Goal: Task Accomplishment & Management: Manage account settings

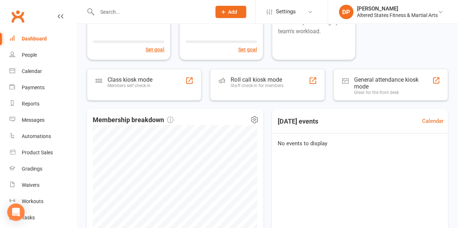
scroll to position [235, 0]
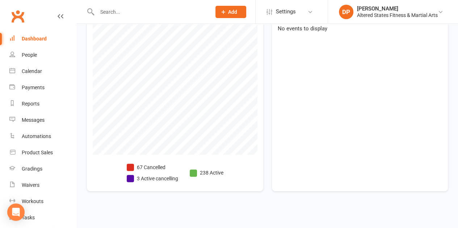
click at [144, 180] on li "3 Active cancelling" at bounding box center [152, 179] width 51 height 8
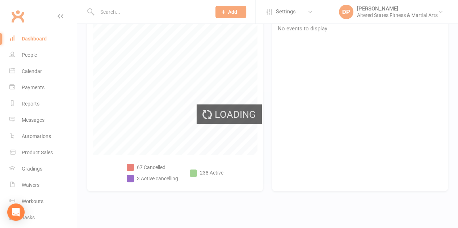
select select "no_trial"
select select "100"
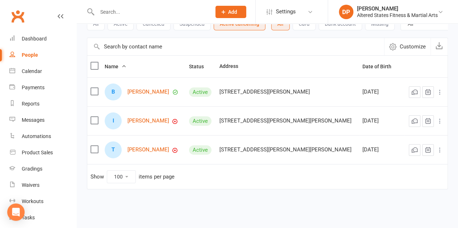
scroll to position [53, 0]
click at [151, 150] on link "Theodore Hughes" at bounding box center [148, 150] width 42 height 6
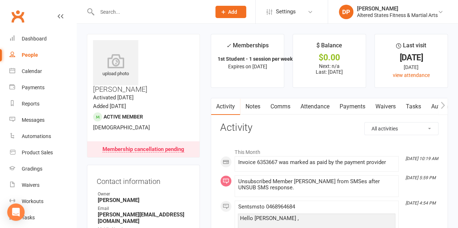
select select "no_trial"
select select "100"
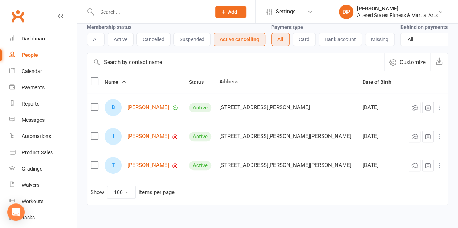
scroll to position [36, 0]
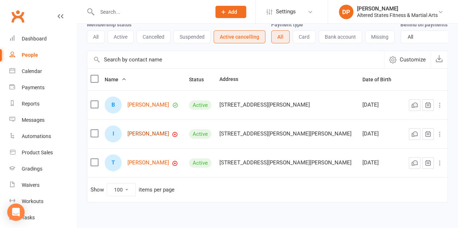
click at [140, 135] on link "Isabella Backhouse" at bounding box center [148, 134] width 42 height 6
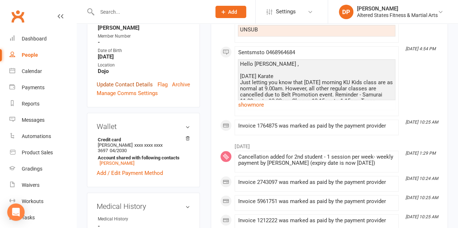
scroll to position [109, 0]
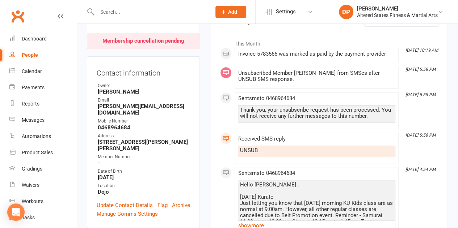
select select "no_trial"
select select "100"
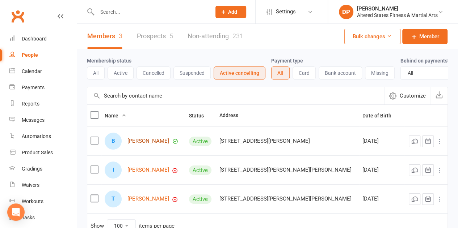
click at [140, 144] on link "Blayde Coutts" at bounding box center [148, 141] width 42 height 6
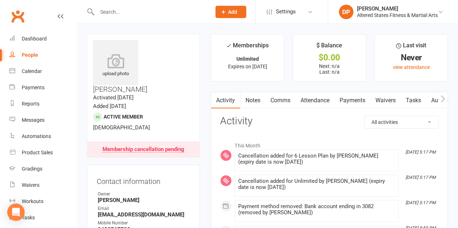
click at [345, 100] on link "Payments" at bounding box center [352, 100] width 36 height 17
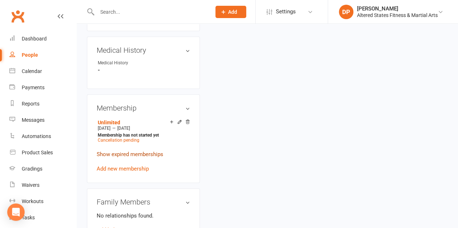
scroll to position [347, 0]
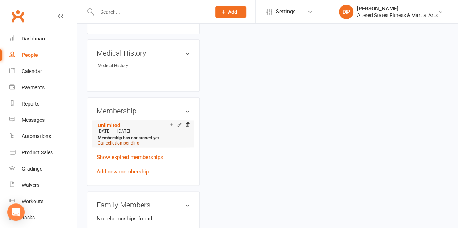
click at [121, 141] on span "Cancellation pending" at bounding box center [119, 143] width 42 height 5
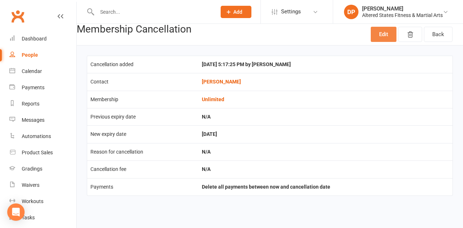
click at [386, 38] on link "Edit" at bounding box center [384, 34] width 26 height 15
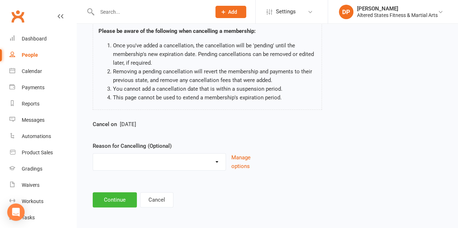
scroll to position [57, 0]
click at [136, 122] on span "Sep 15 2025" at bounding box center [128, 124] width 16 height 7
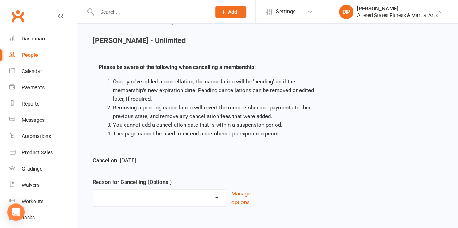
scroll to position [0, 0]
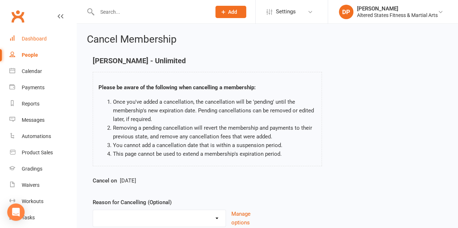
click at [25, 39] on div "Dashboard" at bounding box center [34, 39] width 25 height 6
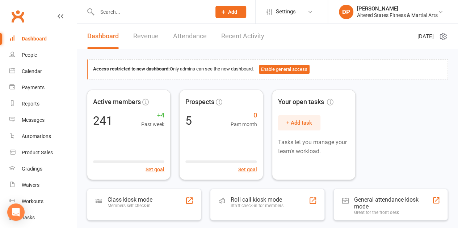
click at [104, 17] on input "text" at bounding box center [150, 12] width 111 height 10
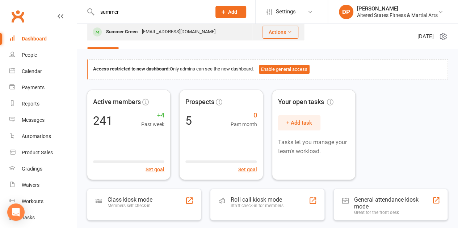
type input "summer"
click at [116, 30] on div "Summer Green" at bounding box center [122, 32] width 36 height 10
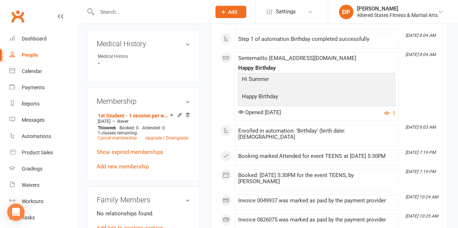
scroll to position [326, 0]
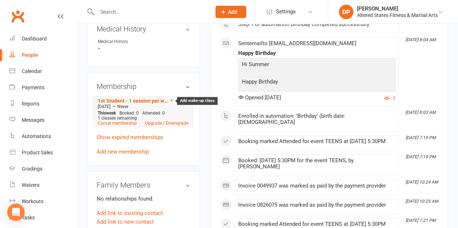
click at [170, 103] on icon at bounding box center [171, 100] width 5 height 5
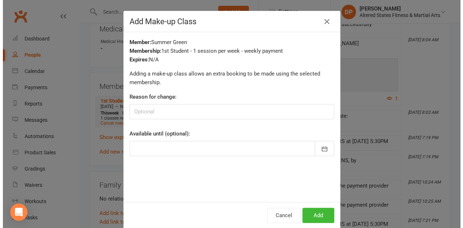
scroll to position [317, 0]
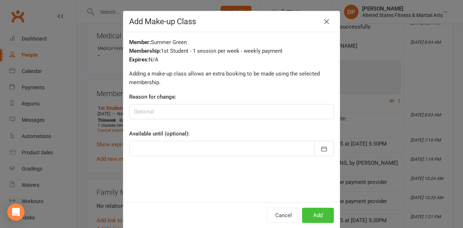
click at [304, 208] on button "Add" at bounding box center [318, 215] width 32 height 15
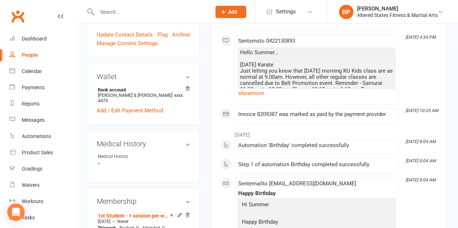
scroll to position [362, 0]
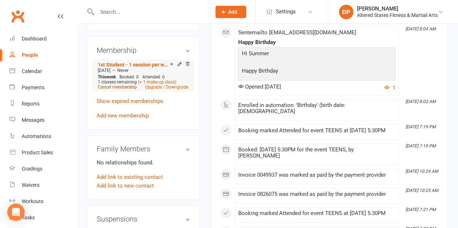
click at [129, 90] on link "Cancel membership" at bounding box center [117, 87] width 39 height 5
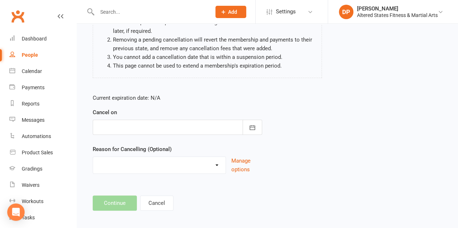
scroll to position [92, 0]
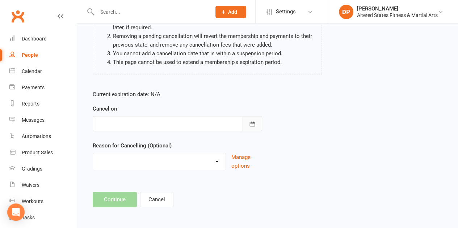
click at [251, 125] on icon "button" at bounding box center [252, 124] width 7 height 7
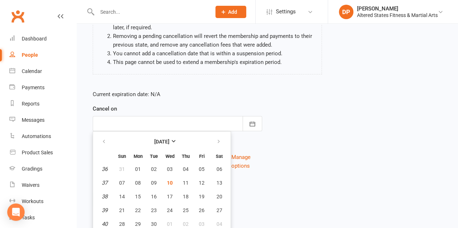
scroll to position [108, 0]
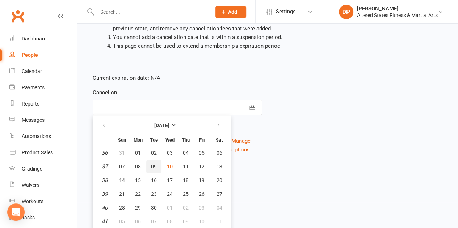
click at [159, 166] on button "09" at bounding box center [153, 166] width 15 height 13
type input "09 Sep 2025"
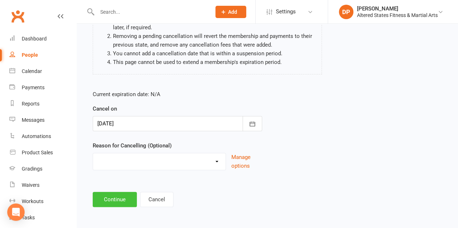
click at [121, 202] on button "Continue" at bounding box center [115, 199] width 44 height 15
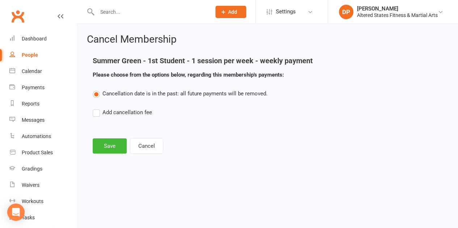
scroll to position [0, 0]
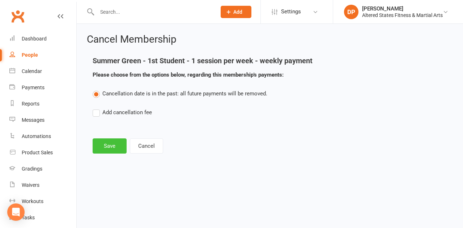
click at [117, 143] on button "Save" at bounding box center [110, 146] width 34 height 15
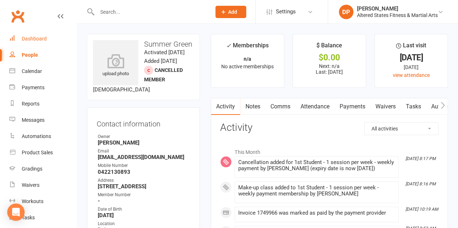
click at [37, 38] on div "Dashboard" at bounding box center [34, 39] width 25 height 6
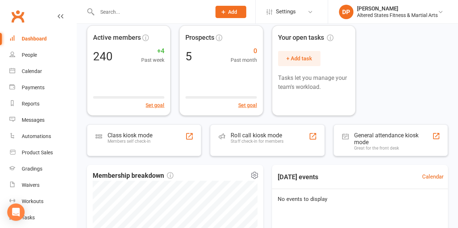
scroll to position [54, 0]
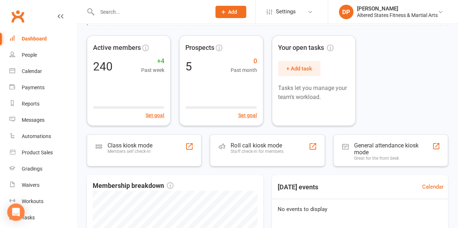
click at [26, 37] on div "Dashboard" at bounding box center [34, 39] width 25 height 6
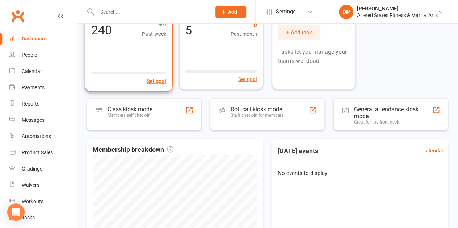
scroll to position [235, 0]
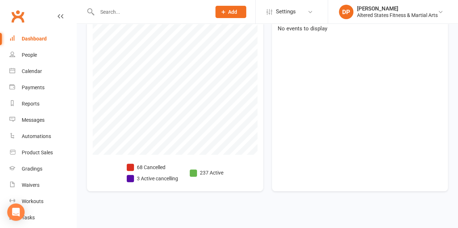
click at [142, 180] on li "3 Active cancelling" at bounding box center [152, 179] width 51 height 8
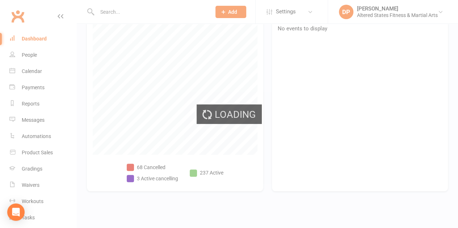
select select "no_trial"
select select "100"
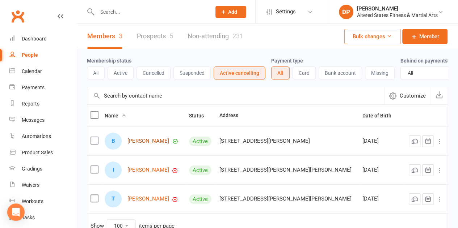
click at [149, 144] on link "[PERSON_NAME]" at bounding box center [148, 141] width 42 height 6
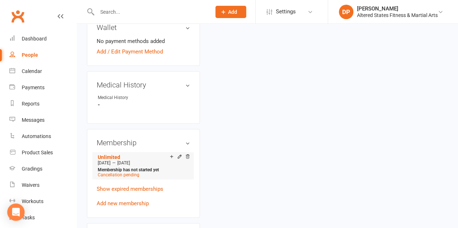
scroll to position [326, 0]
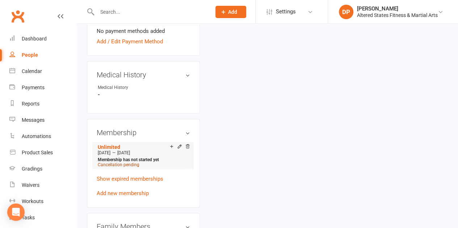
click at [123, 162] on span "Cancellation pending" at bounding box center [119, 164] width 42 height 5
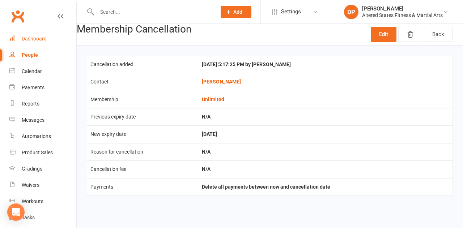
click at [30, 42] on link "Dashboard" at bounding box center [42, 39] width 67 height 16
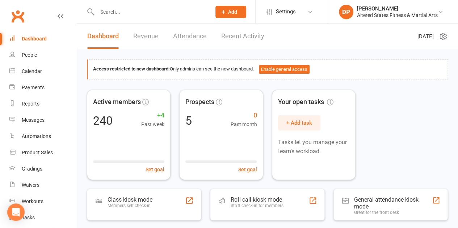
click at [147, 33] on link "Revenue" at bounding box center [145, 36] width 25 height 25
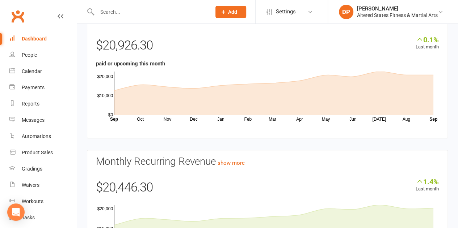
scroll to position [36, 0]
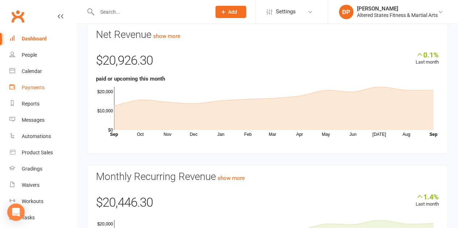
click at [30, 85] on div "Payments" at bounding box center [33, 88] width 23 height 6
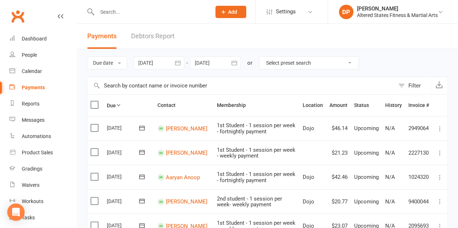
click at [181, 63] on icon "button" at bounding box center [177, 62] width 7 height 7
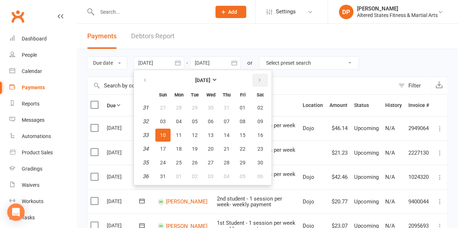
click at [260, 82] on icon "button" at bounding box center [259, 80] width 5 height 6
drag, startPoint x: 211, startPoint y: 120, endPoint x: 217, endPoint y: 102, distance: 18.8
click at [211, 120] on span "10" at bounding box center [211, 122] width 6 height 6
type input "[DATE]"
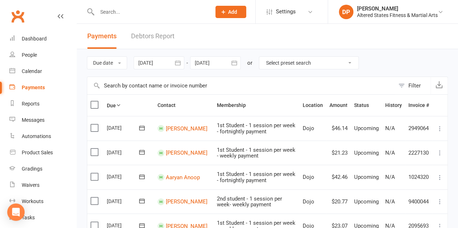
click at [234, 64] on icon "button" at bounding box center [234, 62] width 7 height 7
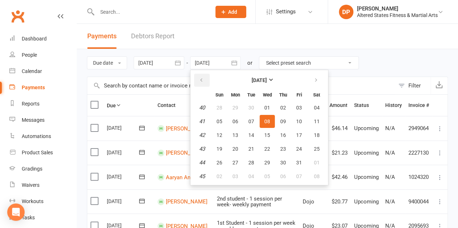
drag, startPoint x: 201, startPoint y: 78, endPoint x: 211, endPoint y: 96, distance: 21.2
click at [204, 86] on th at bounding box center [202, 80] width 18 height 16
click at [203, 77] on icon "button" at bounding box center [201, 80] width 5 height 6
click at [250, 136] on span "16" at bounding box center [251, 135] width 6 height 6
type input "16 Sep 2025"
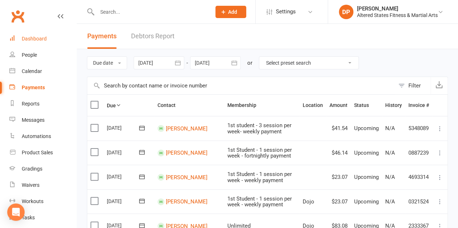
click at [30, 37] on div "Dashboard" at bounding box center [34, 39] width 25 height 6
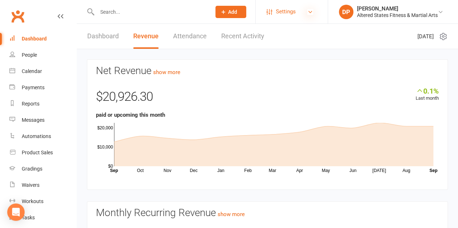
click at [308, 14] on icon at bounding box center [310, 12] width 6 height 6
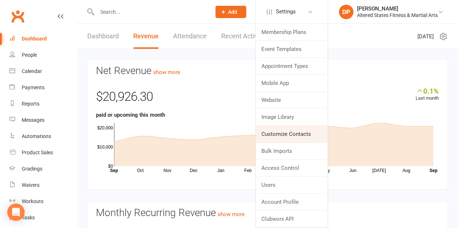
click at [275, 139] on link "Customize Contacts" at bounding box center [291, 134] width 72 height 17
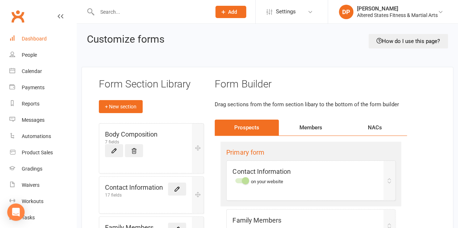
click at [38, 39] on div "Dashboard" at bounding box center [34, 39] width 25 height 6
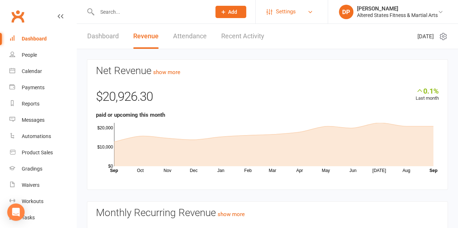
click at [279, 19] on span "Settings" at bounding box center [286, 12] width 20 height 16
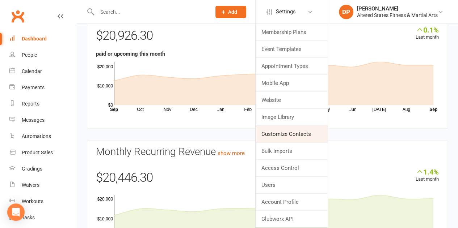
scroll to position [72, 0]
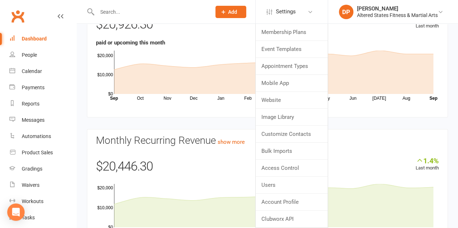
click at [228, 10] on span "Add" at bounding box center [232, 12] width 9 height 6
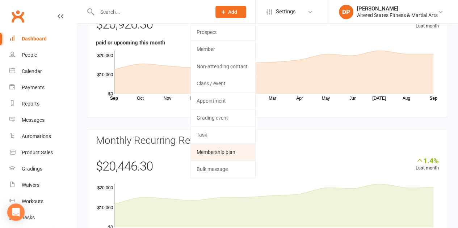
click at [217, 149] on link "Membership plan" at bounding box center [223, 152] width 64 height 17
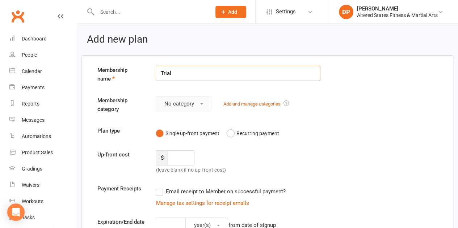
type input "Trial"
click at [201, 105] on button "No category" at bounding box center [184, 103] width 56 height 15
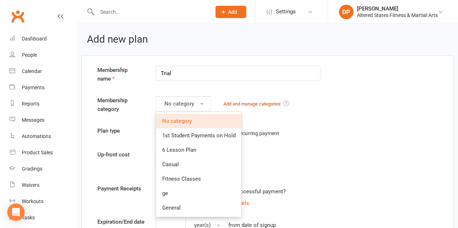
click at [250, 104] on link "Add and manage categories" at bounding box center [251, 103] width 57 height 5
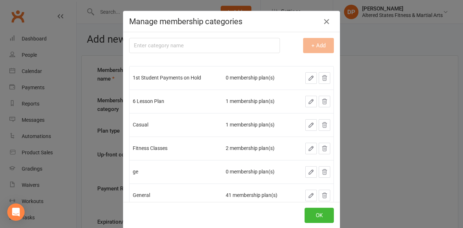
click at [385, 85] on div "Manage membership categories Membership category name + Add 1st Student Payment…" at bounding box center [231, 114] width 463 height 228
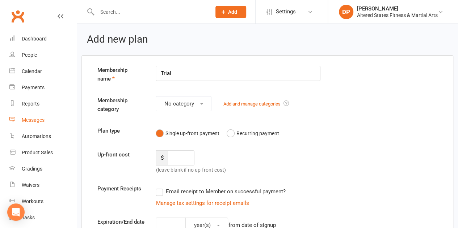
click at [37, 121] on div "Messages" at bounding box center [33, 120] width 23 height 6
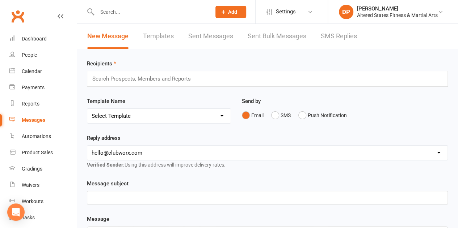
click at [344, 35] on link "SMS Replies" at bounding box center [339, 36] width 36 height 25
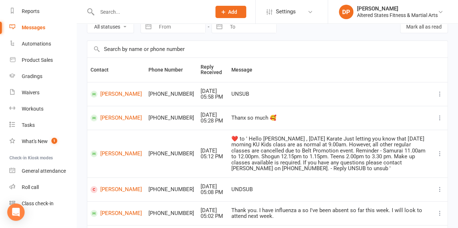
scroll to position [103, 0]
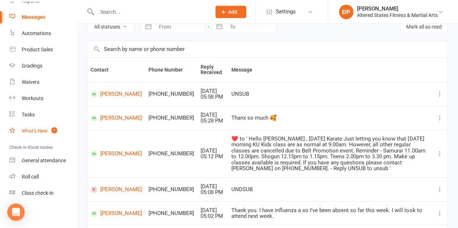
click at [43, 132] on div "What's New" at bounding box center [35, 131] width 26 height 6
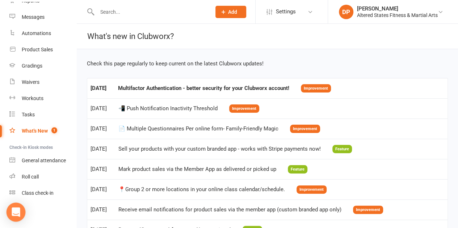
click at [23, 208] on div "Open Intercom Messenger" at bounding box center [16, 212] width 19 height 19
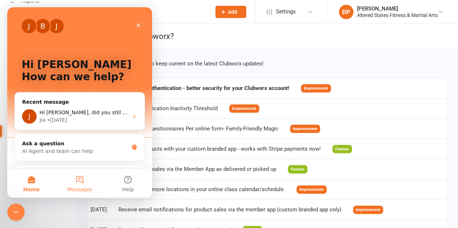
click at [83, 189] on span "Messages" at bounding box center [79, 189] width 25 height 5
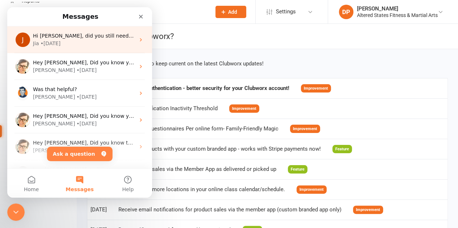
click at [69, 45] on div "Jia • 1d ago" at bounding box center [84, 44] width 102 height 8
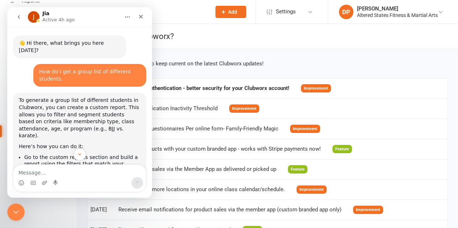
click at [220, 53] on div "Check this page regularly to keep current on the latest Clubworx updates! Aug 2…" at bounding box center [267, 170] width 381 height 242
click at [235, 11] on span "Add" at bounding box center [232, 12] width 9 height 6
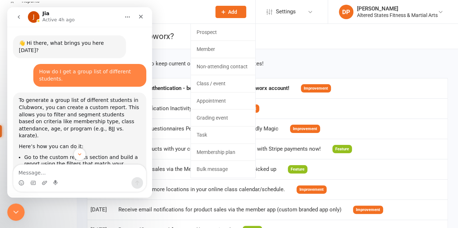
click at [282, 43] on header "What's new in Clubworx?" at bounding box center [267, 36] width 381 height 25
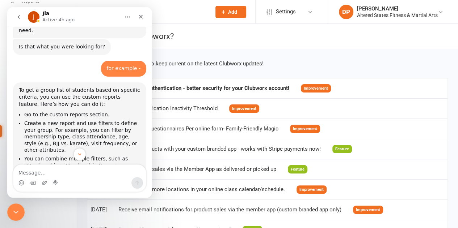
scroll to position [217, 0]
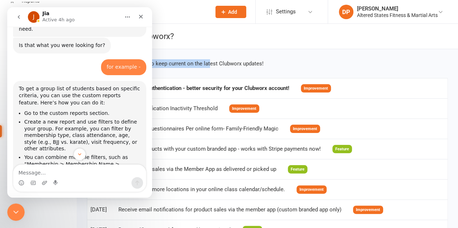
click at [210, 49] on section "What's new in Clubworx? Check this page regularly to keep current on the latest…" at bounding box center [267, 157] width 381 height 267
click at [190, 31] on header "What's new in Clubworx?" at bounding box center [267, 36] width 381 height 25
click at [141, 18] on icon "Close" at bounding box center [141, 17] width 6 height 6
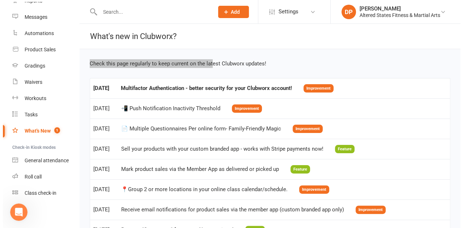
scroll to position [521, 0]
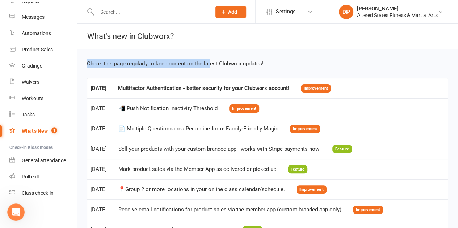
click at [230, 14] on span "Add" at bounding box center [232, 12] width 9 height 6
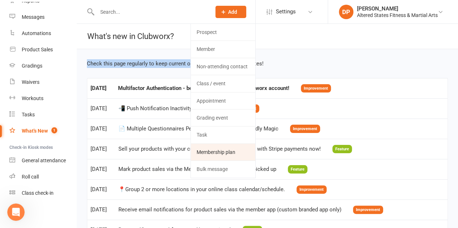
click at [205, 152] on link "Membership plan" at bounding box center [223, 152] width 64 height 17
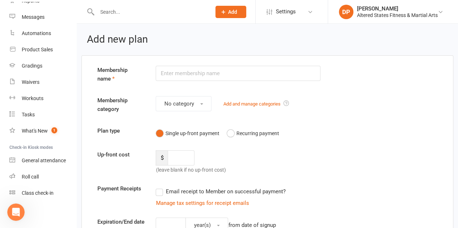
click at [168, 75] on input "text" at bounding box center [238, 73] width 165 height 15
click at [165, 72] on input "text" at bounding box center [238, 73] width 165 height 15
type input "Karate Trial"
click at [204, 106] on button "No category" at bounding box center [184, 103] width 56 height 15
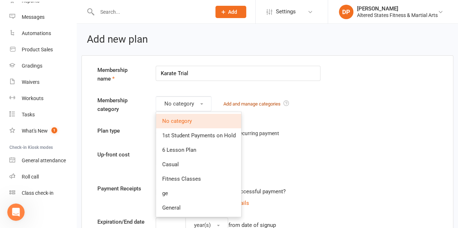
click at [257, 106] on link "Add and manage categories" at bounding box center [251, 103] width 57 height 5
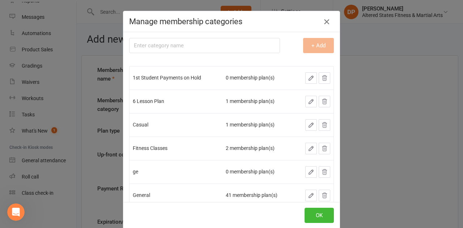
click at [326, 25] on icon "button" at bounding box center [326, 21] width 9 height 9
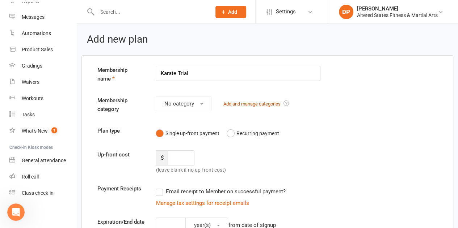
click at [253, 102] on link "Add and manage categories" at bounding box center [251, 103] width 57 height 5
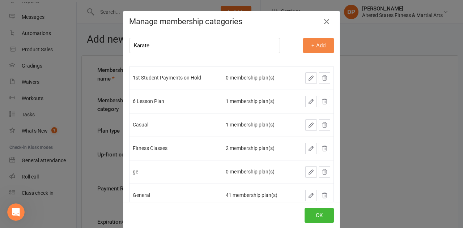
type input "Karate"
click at [309, 45] on button "+ Add" at bounding box center [318, 45] width 31 height 15
click at [305, 218] on button "OK" at bounding box center [319, 215] width 29 height 15
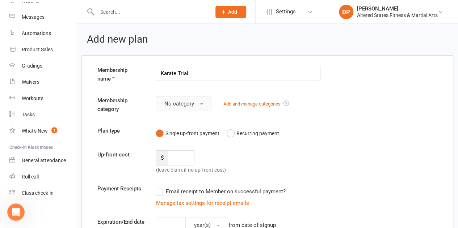
click at [202, 102] on button "No category" at bounding box center [184, 103] width 56 height 15
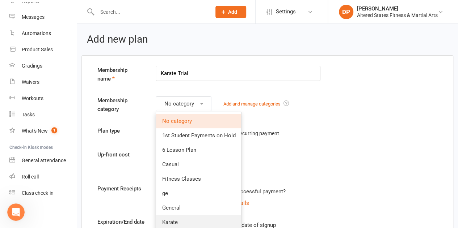
click at [195, 224] on link "Karate" at bounding box center [198, 222] width 85 height 14
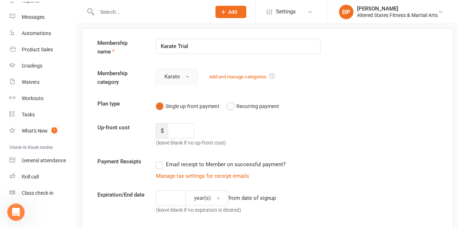
scroll to position [36, 0]
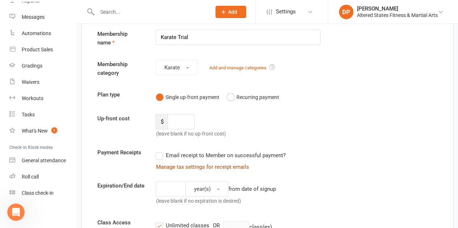
click at [170, 169] on link "Manage tax settings for receipt emails" at bounding box center [202, 167] width 93 height 7
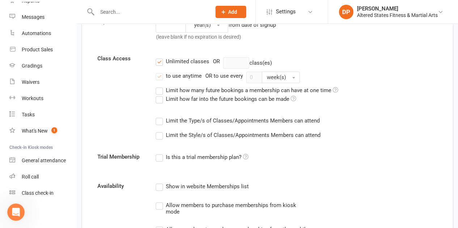
scroll to position [217, 0]
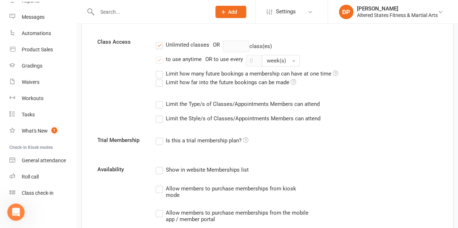
click at [158, 142] on label "Is this a trial membership plan?" at bounding box center [202, 140] width 92 height 9
click at [158, 136] on input "Is this a trial membership plan?" at bounding box center [158, 136] width 5 height 0
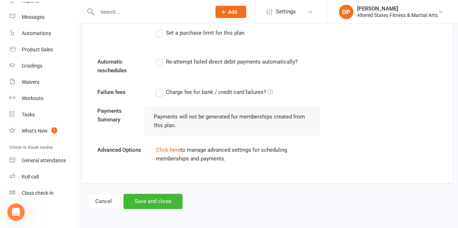
scroll to position [410, 0]
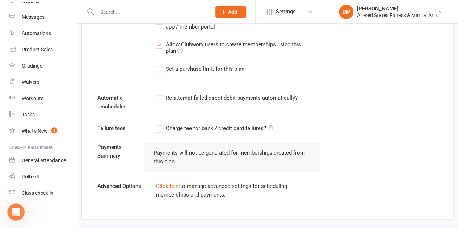
click at [159, 98] on label "Re-attempt failed direct debit payments automatically?" at bounding box center [226, 98] width 141 height 9
click at [159, 94] on input "Re-attempt failed direct debit payments automatically?" at bounding box center [158, 94] width 5 height 0
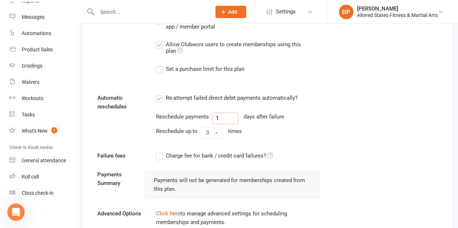
drag, startPoint x: 221, startPoint y: 115, endPoint x: 217, endPoint y: 117, distance: 3.9
click at [217, 117] on input "1" at bounding box center [225, 119] width 26 height 12
type input "3"
click at [215, 133] on button "3" at bounding box center [212, 133] width 22 height 12
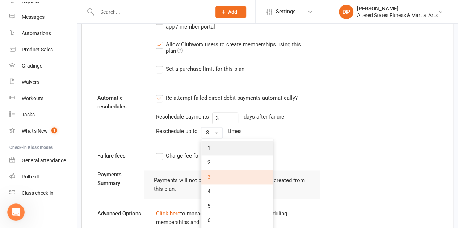
click at [213, 141] on link "1" at bounding box center [237, 148] width 72 height 14
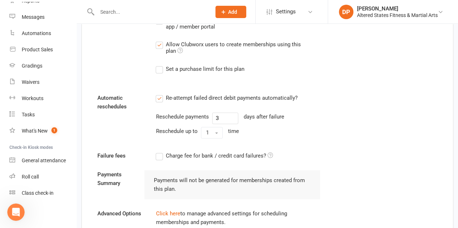
click at [159, 68] on label "Set a purchase limit for this plan" at bounding box center [200, 69] width 88 height 9
click at [159, 65] on input "Set a purchase limit for this plan" at bounding box center [158, 65] width 5 height 0
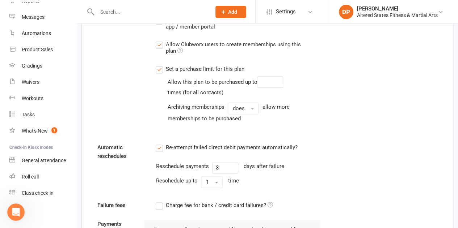
click at [159, 68] on label "Set a purchase limit for this plan" at bounding box center [200, 69] width 88 height 9
click at [159, 65] on input "Set a purchase limit for this plan" at bounding box center [158, 65] width 5 height 0
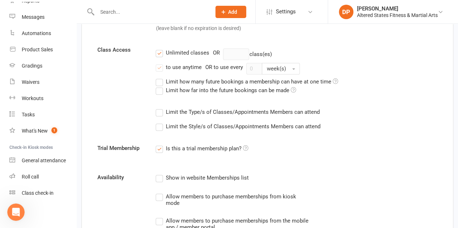
scroll to position [193, 0]
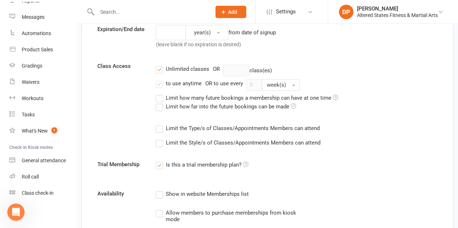
click at [157, 100] on label "Limit how many future bookings a membership can have at one time" at bounding box center [247, 98] width 182 height 9
click at [157, 94] on input "Limit how many future bookings a membership can have at one time" at bounding box center [158, 94] width 5 height 0
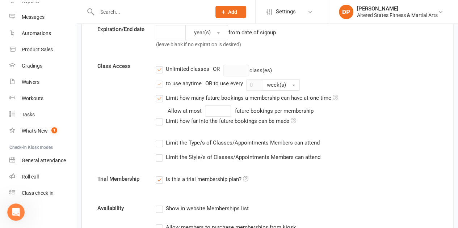
click at [159, 121] on label "Limit how far into the future bookings can be made" at bounding box center [226, 121] width 140 height 9
click at [159, 117] on input "Limit how far into the future bookings can be made" at bounding box center [158, 117] width 5 height 0
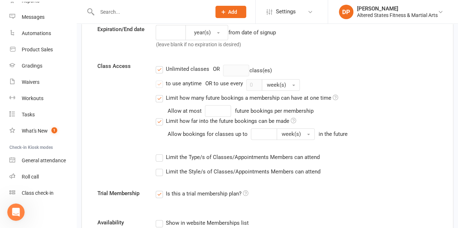
scroll to position [229, 0]
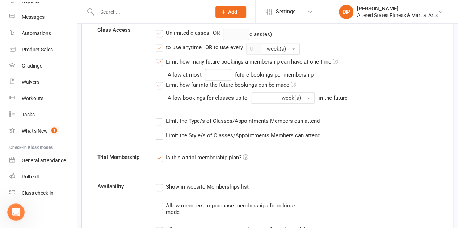
click at [160, 121] on label "Limit the Type/s of Classes/Appointments Members can attend" at bounding box center [238, 121] width 164 height 9
click at [160, 117] on input "Limit the Type/s of Classes/Appointments Members can attend" at bounding box center [158, 117] width 5 height 0
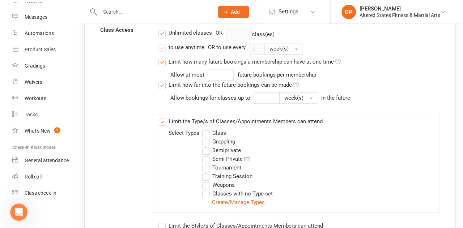
scroll to position [265, 0]
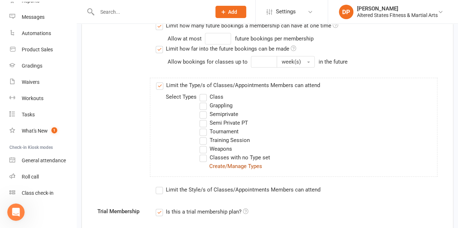
click at [217, 164] on link "Create/Manage Types" at bounding box center [235, 166] width 53 height 7
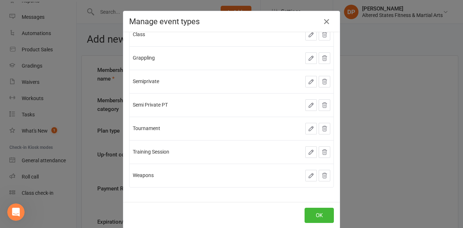
scroll to position [5, 0]
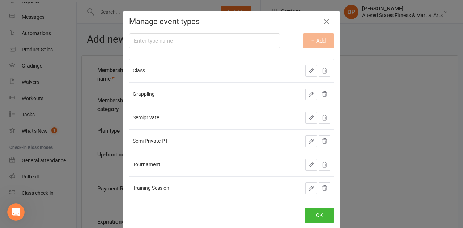
click at [308, 70] on icon "button" at bounding box center [311, 71] width 7 height 7
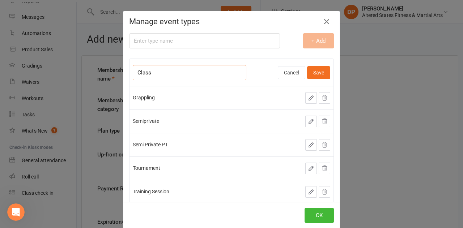
drag, startPoint x: 134, startPoint y: 71, endPoint x: 160, endPoint y: 73, distance: 25.5
click at [160, 73] on input "Class" at bounding box center [190, 72] width 114 height 15
type input "Karate Classes"
click at [313, 71] on button "Save" at bounding box center [318, 72] width 23 height 13
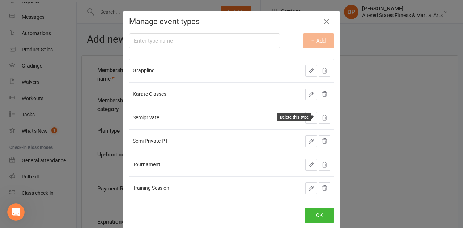
click at [321, 116] on icon at bounding box center [324, 118] width 7 height 7
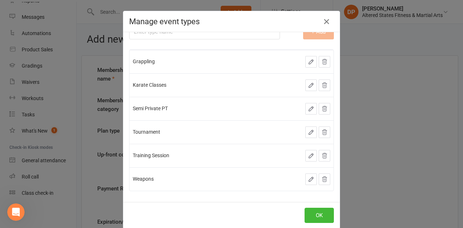
scroll to position [17, 0]
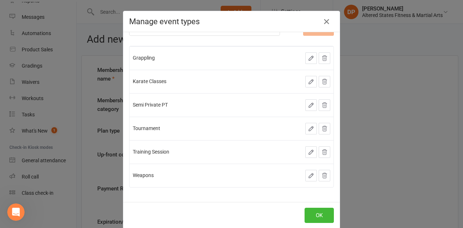
click at [145, 83] on span "Karate Classes" at bounding box center [150, 82] width 34 height 6
click at [307, 214] on button "OK" at bounding box center [319, 215] width 29 height 15
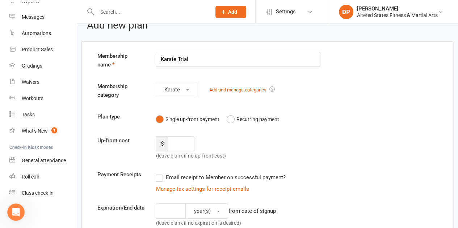
scroll to position [0, 0]
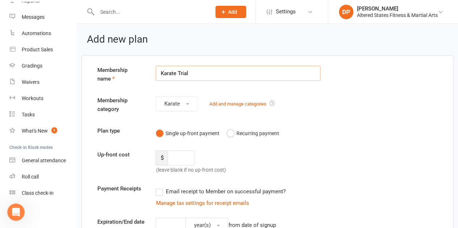
drag, startPoint x: 176, startPoint y: 73, endPoint x: 155, endPoint y: 68, distance: 21.8
click at [155, 68] on div "Karate Trial" at bounding box center [238, 73] width 176 height 15
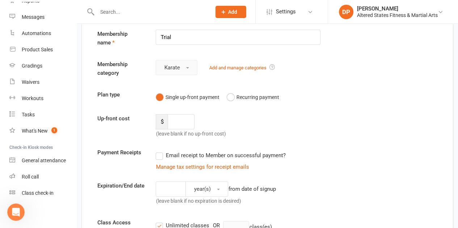
click at [187, 68] on span "button" at bounding box center [187, 67] width 3 height 1
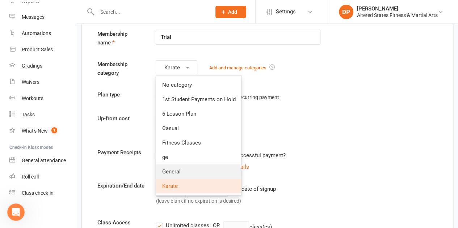
click at [175, 169] on span "General" at bounding box center [171, 172] width 18 height 7
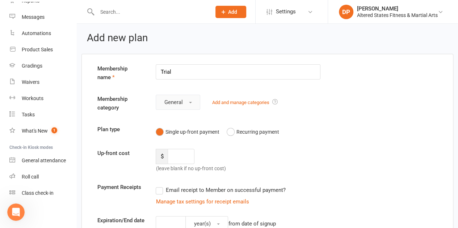
scroll to position [0, 0]
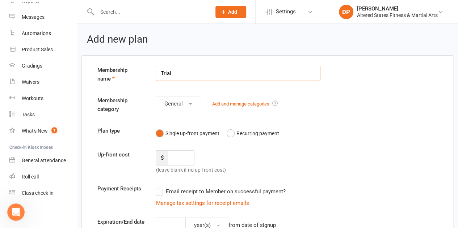
drag, startPoint x: 161, startPoint y: 73, endPoint x: 192, endPoint y: 83, distance: 32.4
click at [192, 83] on div "Membership name Trial" at bounding box center [267, 76] width 351 height 20
type input "Karate"
click at [190, 105] on button "General" at bounding box center [178, 103] width 45 height 15
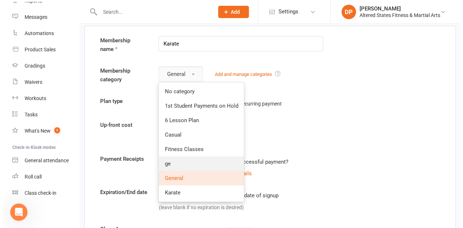
scroll to position [36, 0]
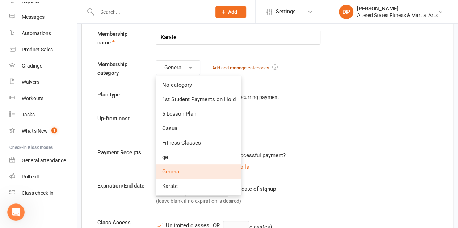
click at [246, 66] on link "Add and manage categories" at bounding box center [240, 67] width 57 height 5
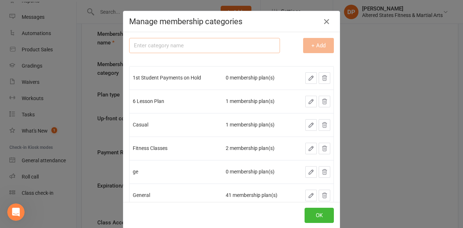
click at [167, 42] on input "text" at bounding box center [204, 45] width 151 height 15
type input "Trial"
click at [313, 41] on button "+ Add" at bounding box center [318, 45] width 31 height 15
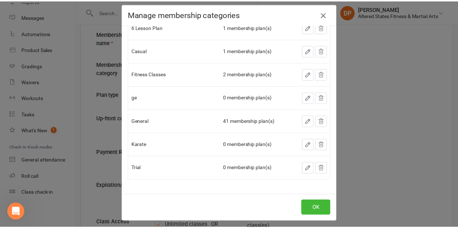
scroll to position [11, 0]
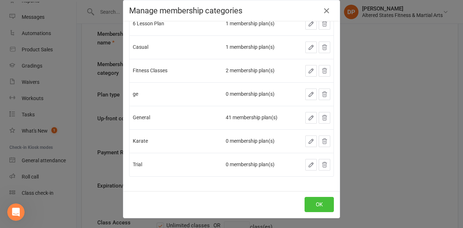
click at [316, 204] on button "OK" at bounding box center [319, 204] width 29 height 15
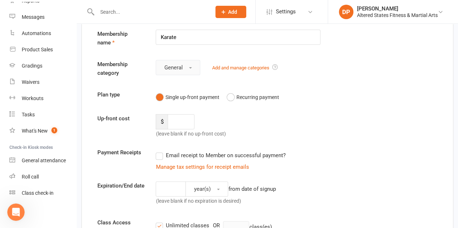
click at [189, 66] on button "General" at bounding box center [178, 67] width 45 height 15
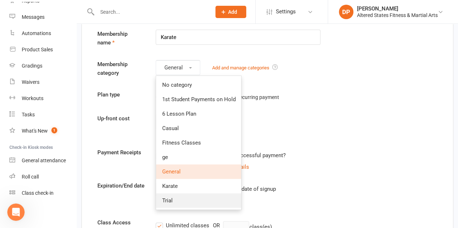
click at [174, 197] on link "Trial" at bounding box center [198, 201] width 85 height 14
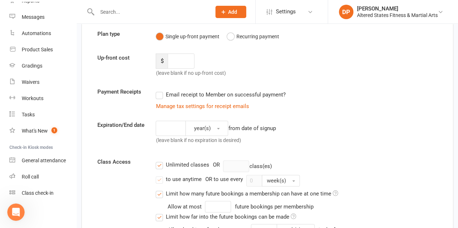
scroll to position [109, 0]
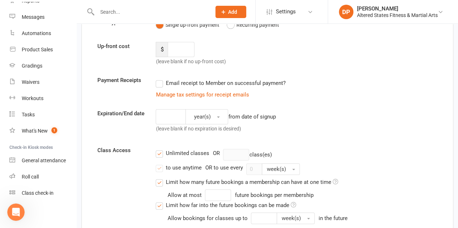
click at [159, 83] on label "Email receipt to Member on successful payment?" at bounding box center [221, 83] width 130 height 9
click at [159, 79] on input "Email receipt to Member on successful payment?" at bounding box center [158, 79] width 5 height 0
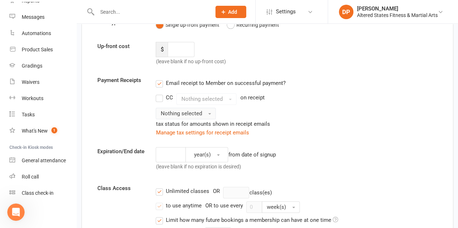
click at [207, 114] on button "Nothing selected" at bounding box center [186, 114] width 60 height 12
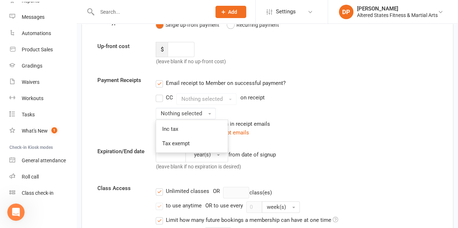
click at [160, 81] on label "Email receipt to Member on successful payment?" at bounding box center [221, 83] width 130 height 9
click at [160, 79] on input "Email receipt to Member on successful payment?" at bounding box center [158, 79] width 5 height 0
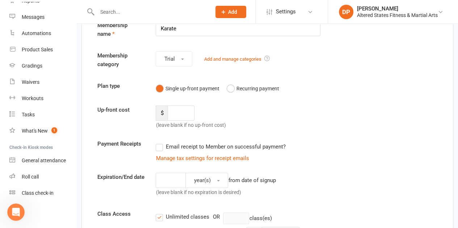
scroll to position [36, 0]
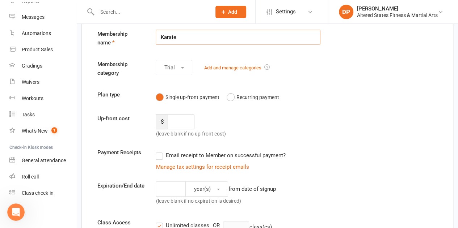
drag, startPoint x: 177, startPoint y: 37, endPoint x: 158, endPoint y: 35, distance: 19.3
click at [160, 35] on input "Karate" at bounding box center [238, 37] width 165 height 15
type input "Trail"
click at [181, 68] on button "Trial" at bounding box center [174, 67] width 37 height 15
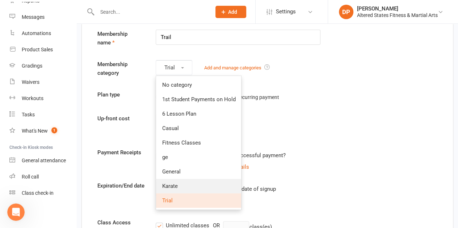
click at [172, 188] on span "Karate" at bounding box center [170, 186] width 16 height 7
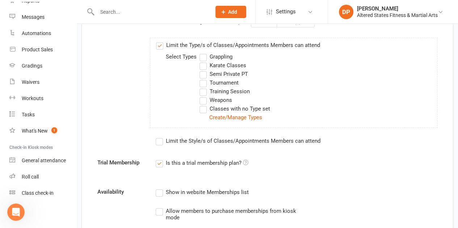
scroll to position [290, 0]
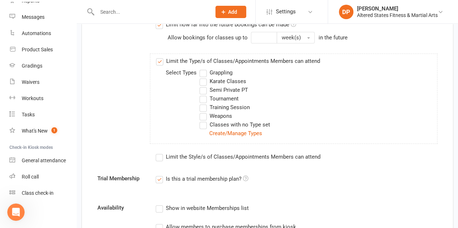
click at [203, 83] on label "Karate Classes" at bounding box center [222, 81] width 46 height 9
click at [203, 77] on input "Karate Classes" at bounding box center [201, 77] width 5 height 0
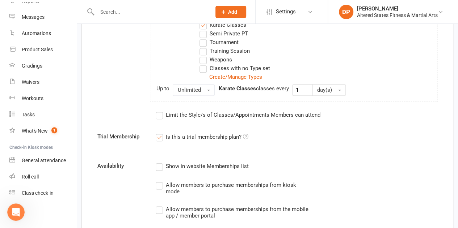
scroll to position [362, 0]
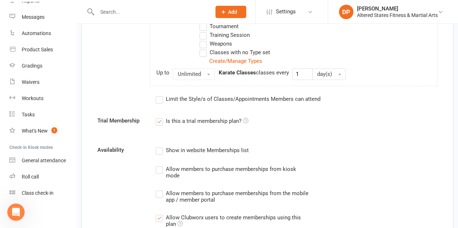
click at [161, 98] on label "Limit the Style/s of Classes/Appointments Members can attend" at bounding box center [238, 99] width 164 height 9
click at [160, 95] on input "Limit the Style/s of Classes/Appointments Members can attend" at bounding box center [158, 95] width 5 height 0
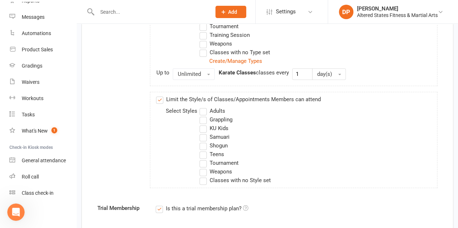
click at [202, 110] on label "Adults" at bounding box center [211, 111] width 25 height 9
click at [202, 107] on input "Adults" at bounding box center [201, 107] width 5 height 0
click at [203, 115] on label "Grappling" at bounding box center [215, 119] width 33 height 9
click at [203, 115] on input "Grappling" at bounding box center [201, 115] width 5 height 0
click at [203, 118] on label "Grappling" at bounding box center [215, 119] width 33 height 9
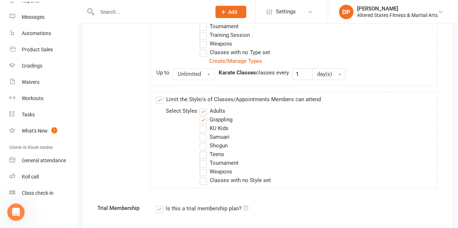
click at [203, 115] on input "Grappling" at bounding box center [201, 115] width 5 height 0
click at [203, 125] on label "KU Kids" at bounding box center [213, 128] width 29 height 9
click at [203, 124] on input "KU Kids" at bounding box center [201, 124] width 5 height 0
click at [203, 119] on label "Grappling" at bounding box center [215, 119] width 33 height 9
click at [203, 115] on input "Grappling" at bounding box center [201, 115] width 5 height 0
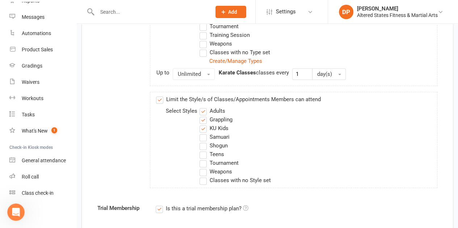
click at [203, 135] on label "Samuari" at bounding box center [214, 137] width 30 height 9
click at [203, 133] on input "Samuari" at bounding box center [201, 133] width 5 height 0
click at [203, 142] on label "Shogun" at bounding box center [213, 145] width 28 height 9
click at [203, 141] on input "Shogun" at bounding box center [201, 141] width 5 height 0
click at [203, 152] on label "Teens" at bounding box center [211, 154] width 24 height 9
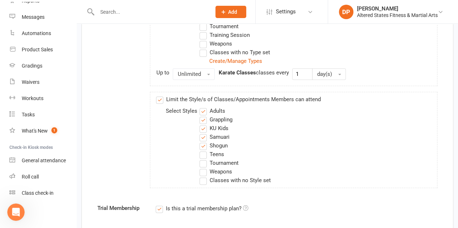
click at [203, 150] on input "Teens" at bounding box center [201, 150] width 5 height 0
click at [203, 163] on label "Tournament" at bounding box center [218, 163] width 39 height 9
click at [203, 159] on input "Tournament" at bounding box center [201, 159] width 5 height 0
click at [204, 171] on label "Weapons" at bounding box center [215, 172] width 32 height 9
click at [204, 168] on input "Weapons" at bounding box center [201, 168] width 5 height 0
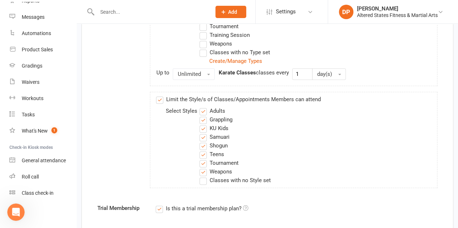
click at [201, 161] on label "Tournament" at bounding box center [218, 163] width 39 height 9
click at [201, 159] on input "Tournament" at bounding box center [201, 159] width 5 height 0
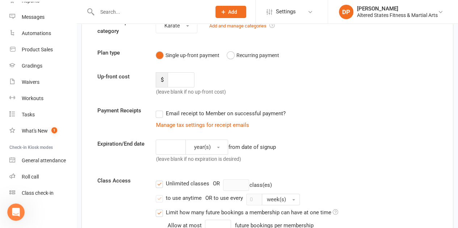
scroll to position [0, 0]
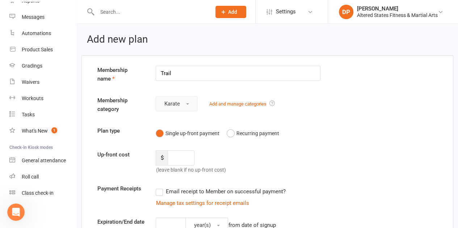
click at [187, 105] on button "Karate" at bounding box center [177, 103] width 42 height 15
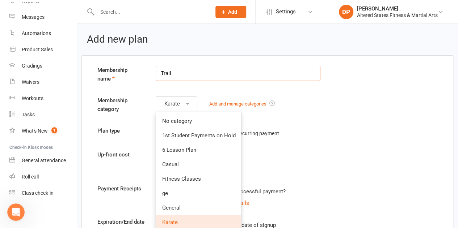
click at [168, 73] on input "Trail" at bounding box center [238, 73] width 165 height 15
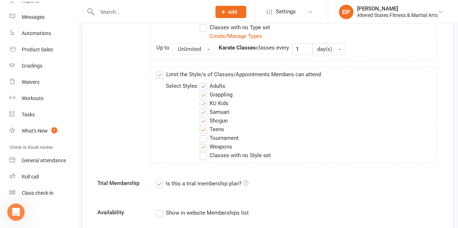
scroll to position [398, 0]
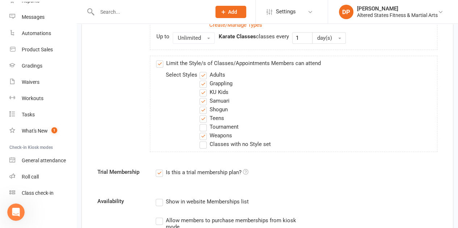
click at [204, 83] on label "Grappling" at bounding box center [215, 83] width 33 height 9
click at [204, 79] on input "Grappling" at bounding box center [201, 79] width 5 height 0
click at [203, 136] on label "Weapons" at bounding box center [215, 135] width 32 height 9
click at [203, 131] on input "Weapons" at bounding box center [201, 131] width 5 height 0
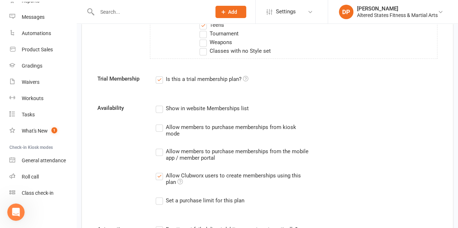
scroll to position [507, 0]
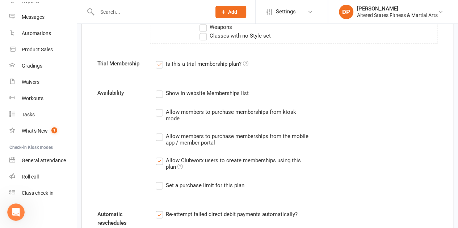
click at [160, 161] on label "Allow Clubworx users to create memberships using this plan" at bounding box center [232, 163] width 153 height 14
click at [160, 156] on input "Allow Clubworx users to create memberships using this plan" at bounding box center [158, 156] width 5 height 0
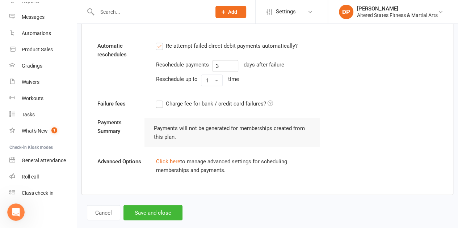
scroll to position [686, 0]
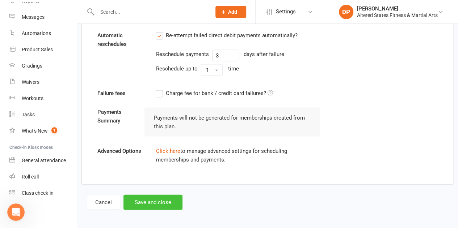
click at [153, 196] on button "Save and close" at bounding box center [152, 202] width 59 height 15
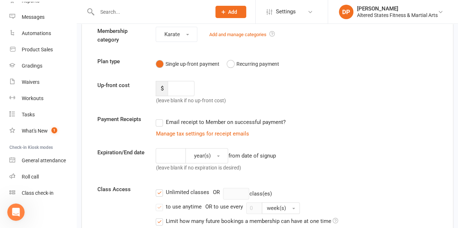
scroll to position [72, 0]
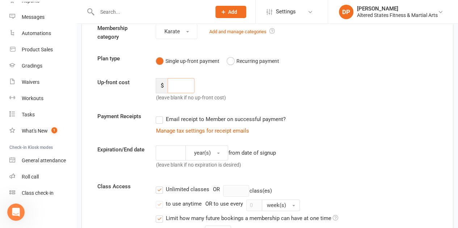
click at [177, 84] on input "number" at bounding box center [181, 85] width 26 height 15
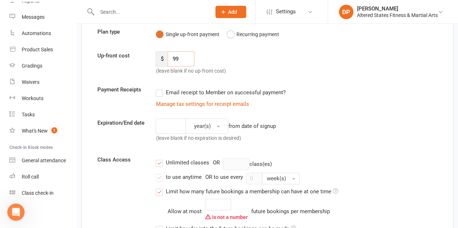
scroll to position [109, 0]
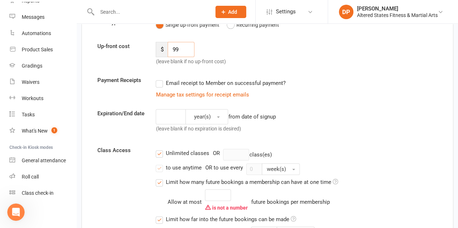
type input "99"
click at [169, 121] on input "number" at bounding box center [171, 116] width 30 height 15
type input "2"
click at [217, 115] on button "year(s)" at bounding box center [206, 116] width 43 height 15
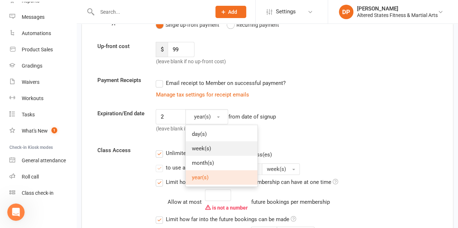
click at [209, 149] on span "week(s)" at bounding box center [200, 148] width 19 height 7
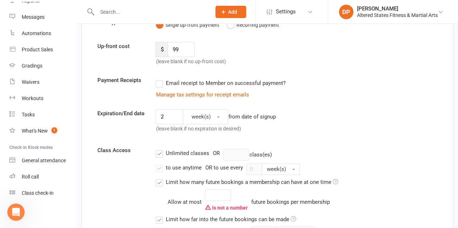
click at [159, 155] on label "Unlimited classes" at bounding box center [182, 153] width 53 height 9
click at [159, 149] on input "Unlimited classes" at bounding box center [158, 149] width 5 height 0
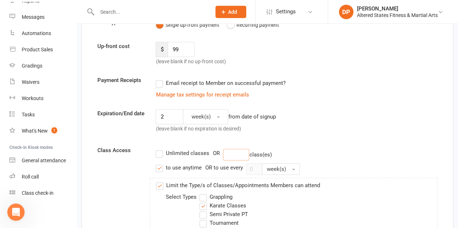
click at [236, 152] on input "number" at bounding box center [236, 155] width 26 height 12
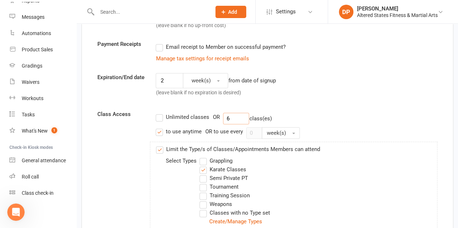
type input "6"
click at [158, 119] on label "Unlimited classes" at bounding box center [182, 117] width 53 height 9
click at [158, 113] on input "Unlimited classes" at bounding box center [158, 113] width 5 height 0
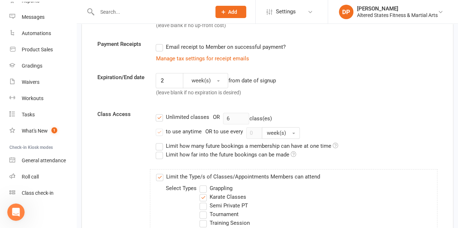
click at [157, 147] on label "Limit how many future bookings a membership can have at one time" at bounding box center [247, 146] width 182 height 9
click at [157, 142] on input "Limit how many future bookings a membership can have at one time" at bounding box center [158, 142] width 5 height 0
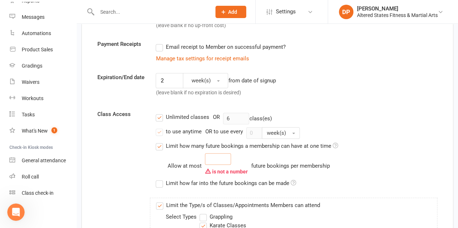
click at [225, 159] on input "number" at bounding box center [218, 159] width 26 height 12
type input "6"
click at [161, 182] on label "Limit how far into the future bookings can be made" at bounding box center [226, 183] width 140 height 9
click at [160, 179] on input "Limit how far into the future bookings can be made" at bounding box center [158, 179] width 5 height 0
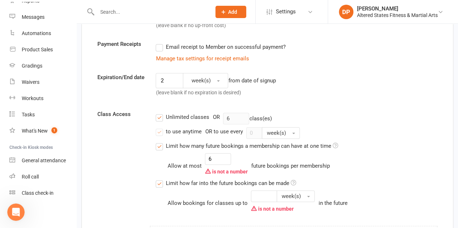
click at [156, 184] on label "Limit how far into the future bookings can be made" at bounding box center [226, 183] width 140 height 9
click at [156, 179] on input "Limit how far into the future bookings can be made" at bounding box center [158, 179] width 5 height 0
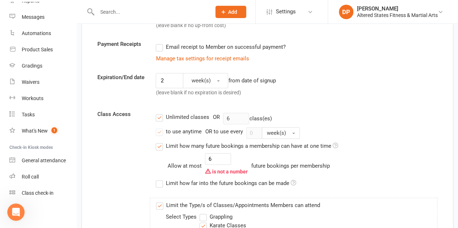
click at [170, 176] on div "Allow at most 6 is not a number future bookings per membership" at bounding box center [252, 165] width 170 height 25
click at [159, 147] on label "Limit how many future bookings a membership can have at one time" at bounding box center [247, 146] width 182 height 9
click at [159, 142] on input "Limit how many future bookings a membership can have at one time" at bounding box center [158, 142] width 5 height 0
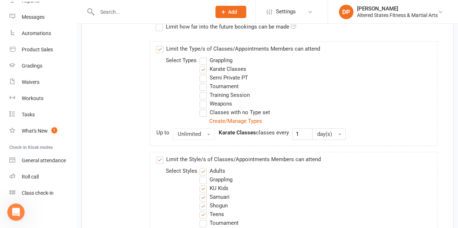
scroll to position [290, 0]
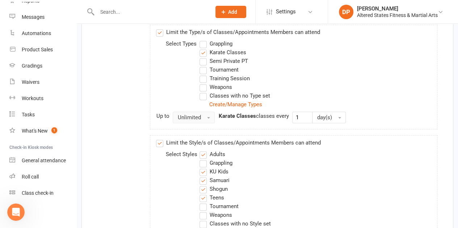
click at [207, 117] on span "button" at bounding box center [208, 117] width 3 height 1
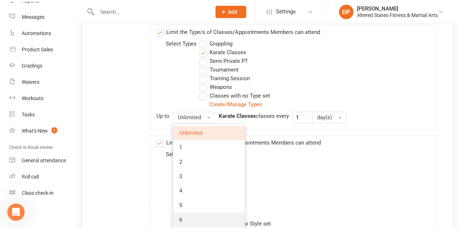
click at [205, 218] on link "6" at bounding box center [209, 220] width 72 height 14
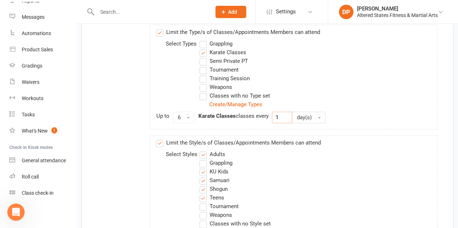
drag, startPoint x: 282, startPoint y: 116, endPoint x: 273, endPoint y: 117, distance: 9.1
click at [273, 117] on input "1" at bounding box center [282, 118] width 20 height 12
type input "2"
click at [316, 119] on button "day(s)" at bounding box center [309, 118] width 34 height 12
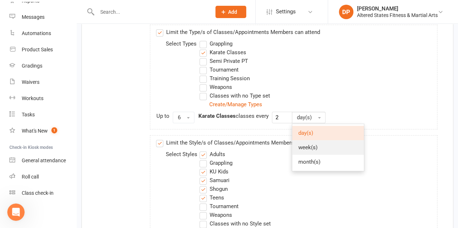
click at [314, 144] on span "week(s)" at bounding box center [307, 147] width 19 height 7
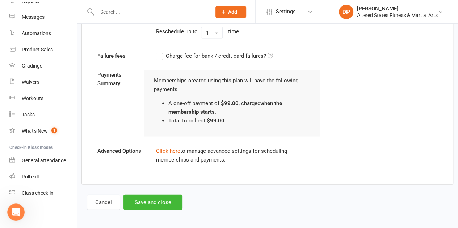
scroll to position [694, 0]
click at [167, 150] on link "Click here" at bounding box center [168, 151] width 24 height 7
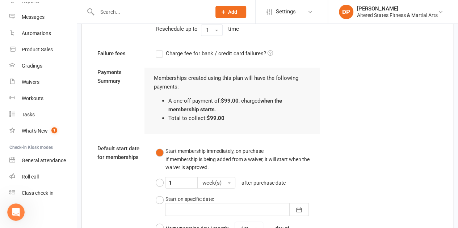
scroll to position [707, 0]
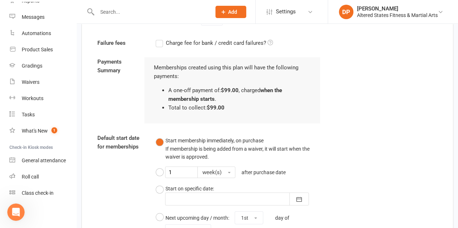
click at [160, 139] on button "Start membership immediately, on purchase If membership is being added from a w…" at bounding box center [238, 149] width 165 height 30
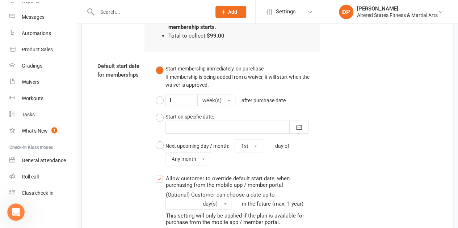
scroll to position [779, 0]
click at [162, 115] on button "Start on specific date: September 2025 Sun Mon Tue Wed Thu Fri Sat 36 31 01 02 …" at bounding box center [238, 122] width 165 height 27
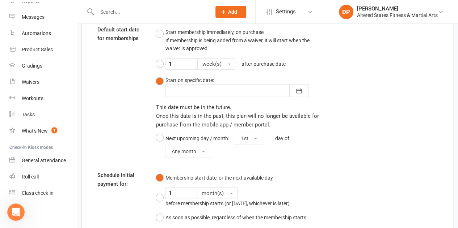
scroll to position [852, 0]
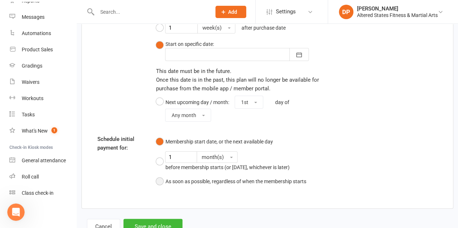
click at [159, 179] on button "As soon as possible, regardless of when the membership starts" at bounding box center [231, 182] width 150 height 14
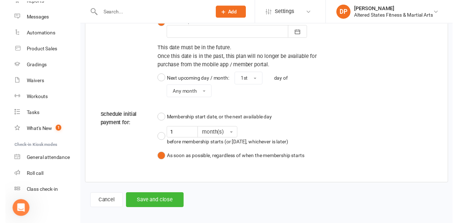
scroll to position [876, 0]
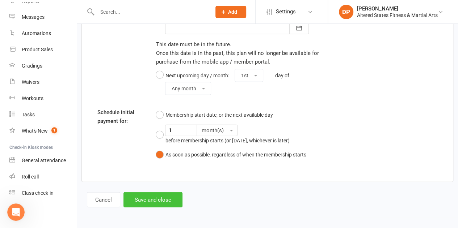
click at [157, 197] on button "Save and close" at bounding box center [152, 200] width 59 height 15
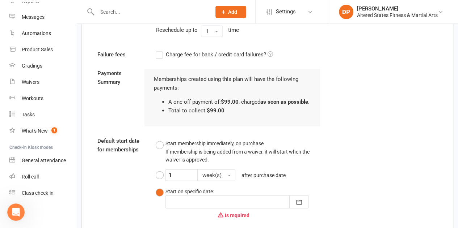
scroll to position [731, 0]
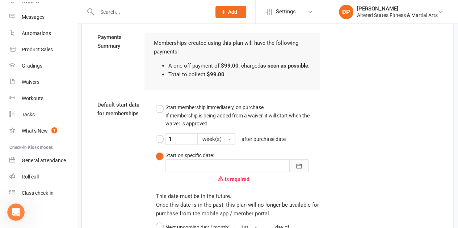
click at [301, 169] on icon "button" at bounding box center [298, 166] width 5 height 5
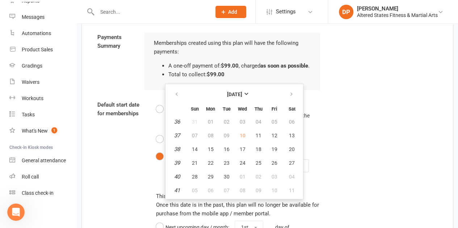
click at [324, 156] on div "Start membership immediately, on purchase If membership is being added from a w…" at bounding box center [238, 175] width 176 height 149
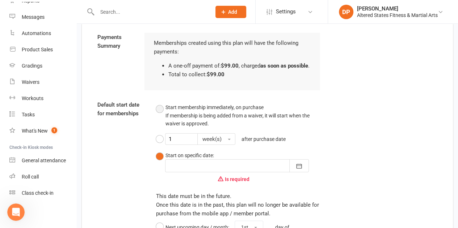
click at [161, 118] on button "Start membership immediately, on purchase If membership is being added from a w…" at bounding box center [238, 116] width 165 height 30
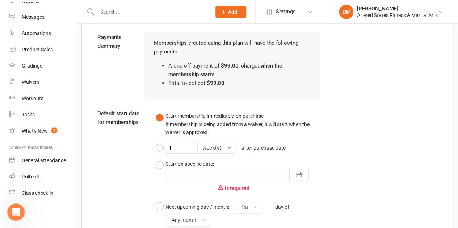
click at [144, 143] on div "Default start date for memberships Start membership immediately, on purchase If…" at bounding box center [267, 225] width 351 height 233
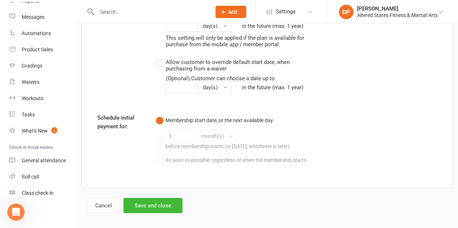
scroll to position [974, 0]
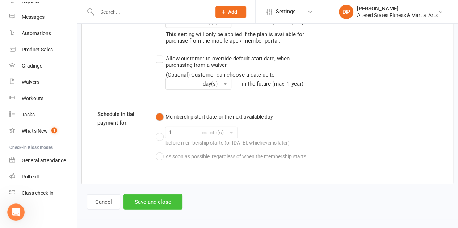
click at [175, 199] on button "Save and close" at bounding box center [152, 202] width 59 height 15
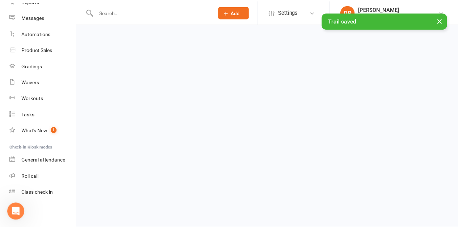
scroll to position [521, 0]
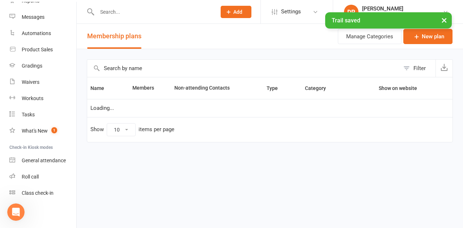
select select "50"
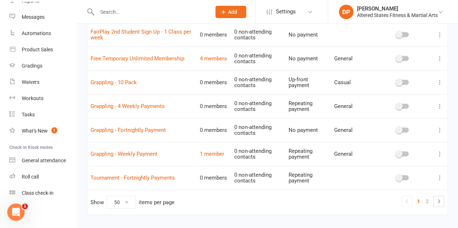
scroll to position [1116, 0]
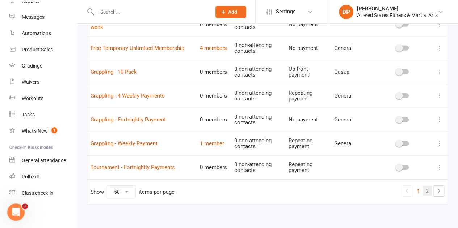
click at [428, 186] on link "2" at bounding box center [427, 191] width 9 height 10
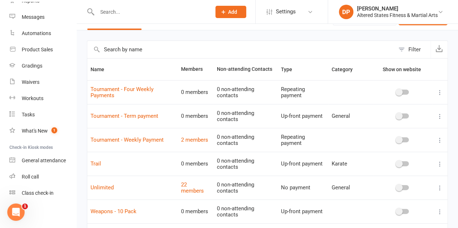
scroll to position [0, 0]
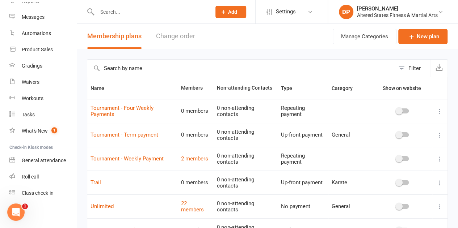
click at [180, 34] on button "Change order" at bounding box center [175, 36] width 39 height 25
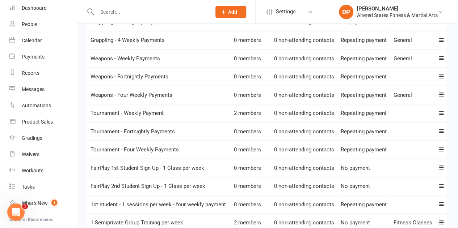
scroll to position [941, 0]
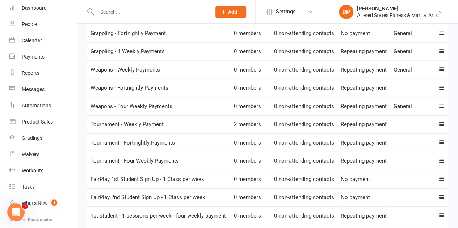
click at [118, 9] on input "text" at bounding box center [150, 12] width 111 height 10
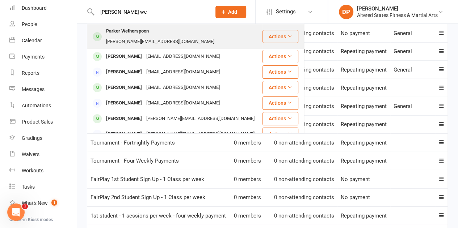
type input "Parker we"
click at [186, 37] on div "wallace-30@bigpond.com" at bounding box center [160, 42] width 113 height 10
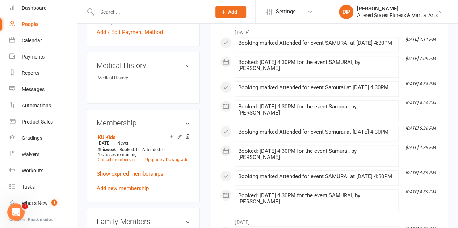
scroll to position [326, 0]
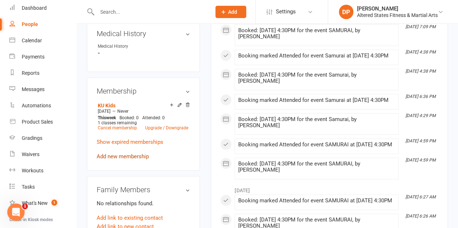
click at [114, 157] on link "Add new membership" at bounding box center [123, 156] width 52 height 7
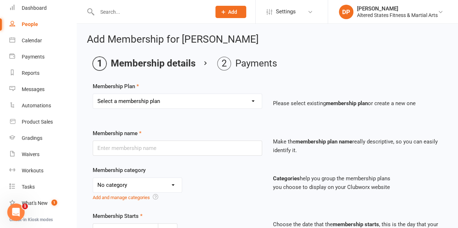
click at [197, 100] on select "Select a membership plan Create new Membership Plan 1st Student - 1 session per…" at bounding box center [177, 101] width 169 height 14
select select "59"
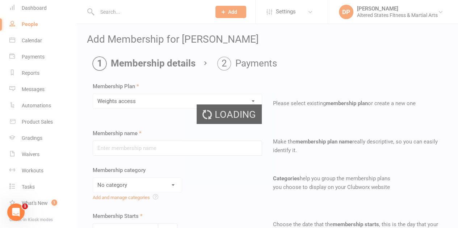
click at [127, 146] on div "Loading" at bounding box center [229, 114] width 458 height 228
type input "Weights access"
select select "3"
type input "0"
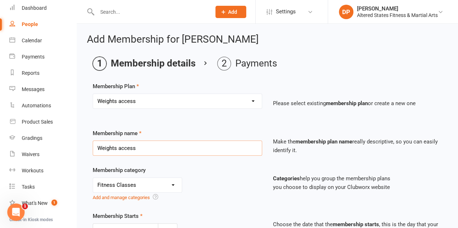
click at [138, 148] on input "Weights access" at bounding box center [177, 148] width 169 height 15
drag, startPoint x: 135, startPoint y: 143, endPoint x: 90, endPoint y: 151, distance: 46.2
click at [90, 151] on div "Membership name Weights access" at bounding box center [177, 142] width 180 height 27
click at [136, 100] on select "Select a membership plan Create new Membership Plan 1st Student - 1 session per…" at bounding box center [177, 101] width 169 height 14
drag, startPoint x: 136, startPoint y: 100, endPoint x: 118, endPoint y: 94, distance: 18.1
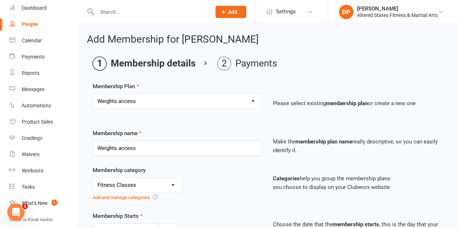
click at [118, 94] on select "Select a membership plan Create new Membership Plan 1st Student - 1 session per…" at bounding box center [177, 101] width 169 height 14
click at [135, 99] on select "Select a membership plan Create new Membership Plan 1st Student - 1 session per…" at bounding box center [177, 101] width 169 height 14
click at [138, 102] on select "Select a membership plan Create new Membership Plan 1st Student - 1 session per…" at bounding box center [177, 101] width 169 height 14
click at [137, 102] on select "Select a membership plan Create new Membership Plan 1st Student - 1 session per…" at bounding box center [177, 101] width 169 height 14
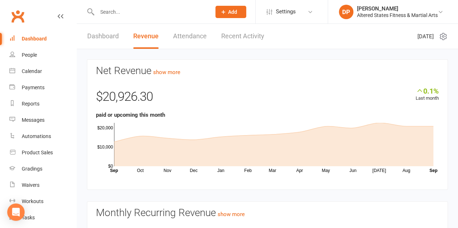
click at [122, 12] on input "text" at bounding box center [150, 12] width 111 height 10
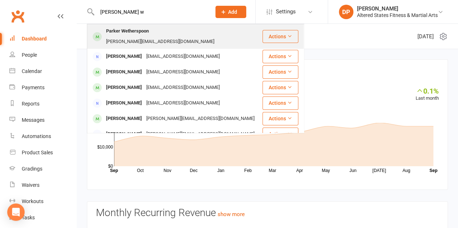
type input "Parker w"
click at [113, 29] on div "Parker Wetherspoon" at bounding box center [127, 31] width 47 height 10
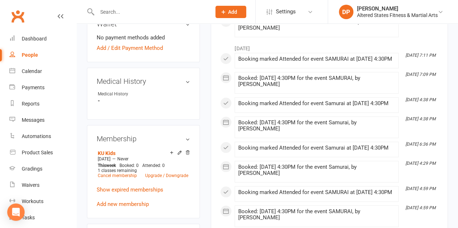
scroll to position [290, 0]
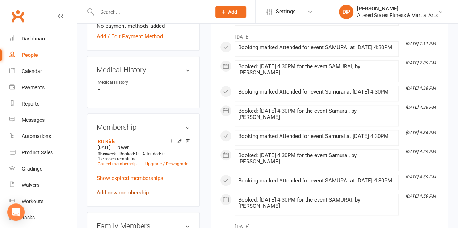
click at [114, 193] on link "Add new membership" at bounding box center [123, 193] width 52 height 7
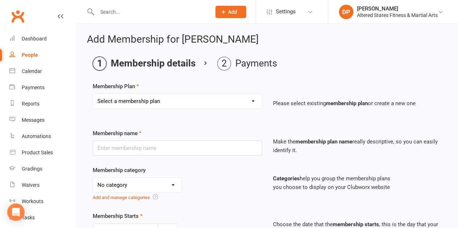
click at [132, 103] on select "Select a membership plan Create new Membership Plan 1st Student - 1 session per…" at bounding box center [177, 101] width 169 height 14
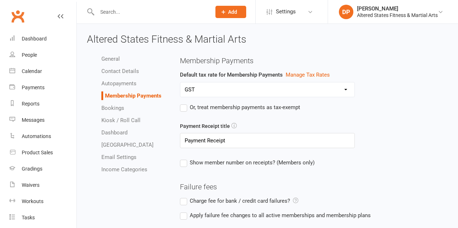
select select "1069"
select select "anniversary_membership_limits"
select select "expire_class_packs_on_booking_creation"
select select "allow_make_up_classes_for_expired_memberships_up_to_90d"
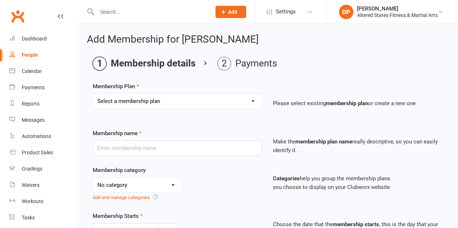
drag, startPoint x: 0, startPoint y: 0, endPoint x: 167, endPoint y: 105, distance: 197.2
click at [167, 105] on select "Select a membership plan Create new Membership Plan 1st Student - 1 session per…" at bounding box center [177, 101] width 169 height 14
select select "0"
click at [93, 94] on select "Select a membership plan Create new Membership Plan 1st Student - 1 session per…" at bounding box center [177, 101] width 169 height 14
click at [305, 12] on link "Settings" at bounding box center [291, 12] width 50 height 16
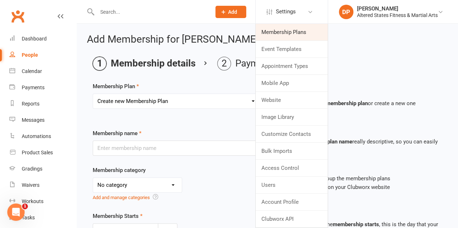
click at [289, 29] on link "Membership Plans" at bounding box center [291, 32] width 72 height 17
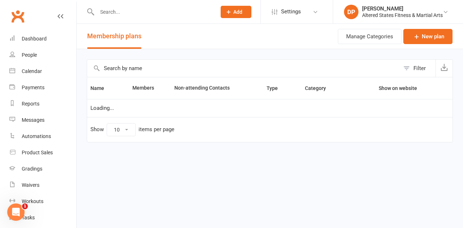
select select "50"
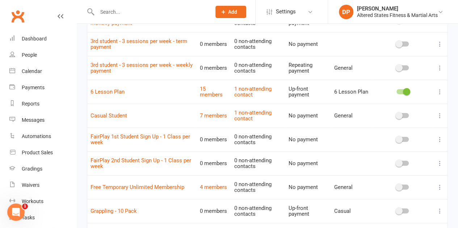
scroll to position [1116, 0]
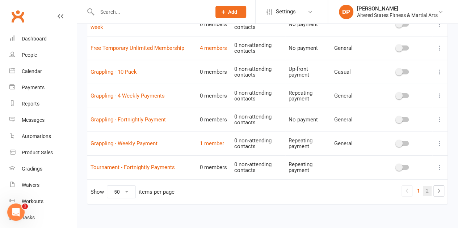
click at [430, 188] on link "2" at bounding box center [427, 191] width 9 height 10
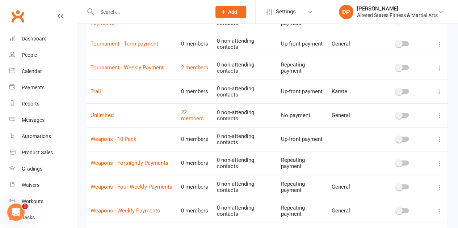
scroll to position [55, 0]
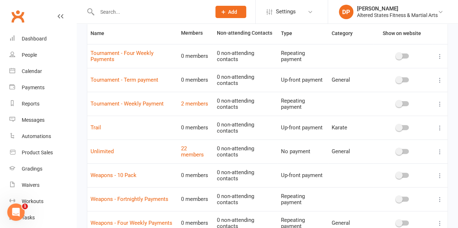
click at [400, 128] on span at bounding box center [398, 127] width 7 height 7
click at [396, 127] on input "checkbox" at bounding box center [396, 127] width 0 height 0
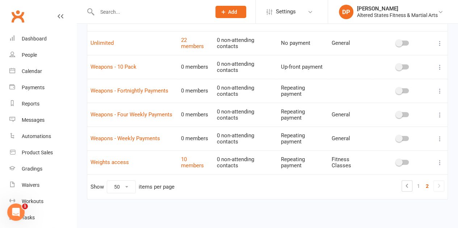
click at [167, 7] on input "text" at bounding box center [150, 12] width 111 height 10
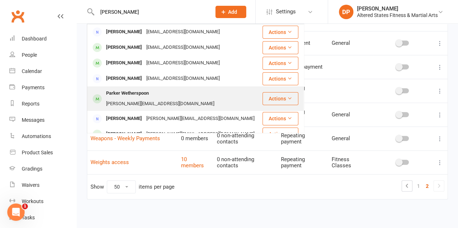
type input "[PERSON_NAME]"
click at [148, 91] on div "Parker Wetherspoon" at bounding box center [127, 93] width 47 height 10
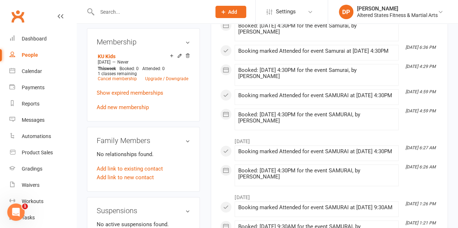
scroll to position [362, 0]
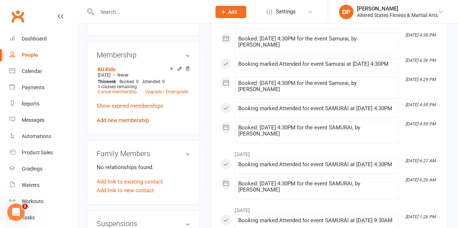
click at [117, 118] on link "Add new membership" at bounding box center [123, 120] width 52 height 7
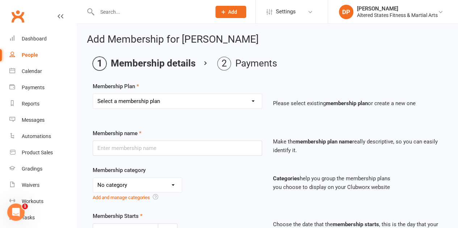
click at [132, 100] on select "Select a membership plan Create new Membership Plan 1st Student - 1 session per…" at bounding box center [177, 101] width 169 height 14
select select "51"
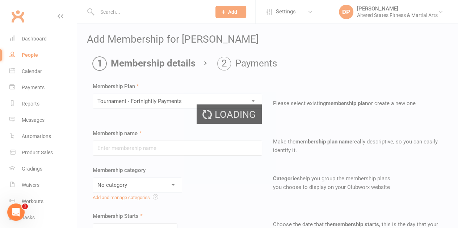
click at [140, 152] on div "Loading" at bounding box center [229, 114] width 458 height 228
type input "Tournament - Fortnightly Payments"
type input "0"
type input "1"
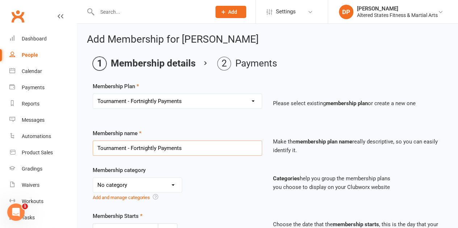
drag, startPoint x: 185, startPoint y: 148, endPoint x: 98, endPoint y: 169, distance: 89.4
click at [98, 159] on div "Membership name Tournament - Fortnightly Payments Make the membership plan name…" at bounding box center [267, 147] width 360 height 37
click at [170, 183] on select "No category 1st Student Payments on Hold 6 Lesson Plan Casual Fitness Classes g…" at bounding box center [137, 185] width 89 height 14
click at [93, 178] on select "No category 1st Student Payments on Hold 6 Lesson Plan Casual Fitness Classes g…" at bounding box center [137, 185] width 89 height 14
click at [172, 183] on select "No category 1st Student Payments on Hold 6 Lesson Plan Casual Fitness Classes g…" at bounding box center [137, 185] width 89 height 14
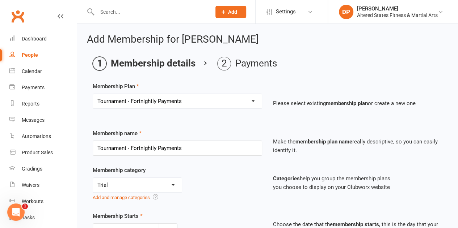
select select "6"
click at [93, 178] on select "No category 1st Student Payments on Hold 6 Lesson Plan Casual Fitness Classes g…" at bounding box center [137, 185] width 89 height 14
click at [181, 103] on select "Select a membership plan Create new Membership Plan 1st Student - 1 session per…" at bounding box center [177, 101] width 169 height 14
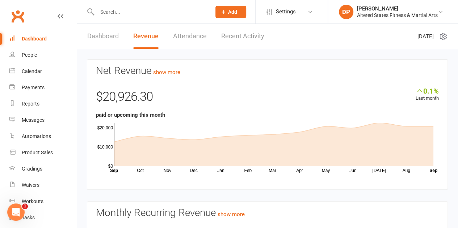
click at [147, 10] on input "text" at bounding box center [150, 12] width 111 height 10
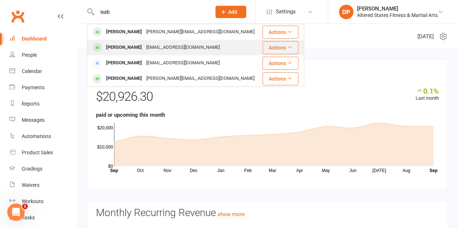
type input "isab"
click at [133, 49] on div "[PERSON_NAME]" at bounding box center [124, 47] width 40 height 10
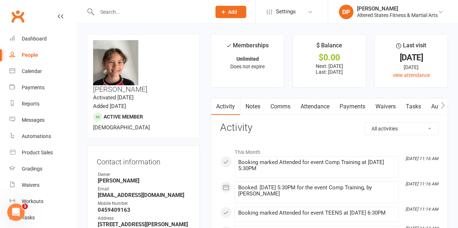
click at [355, 106] on link "Payments" at bounding box center [352, 106] width 36 height 17
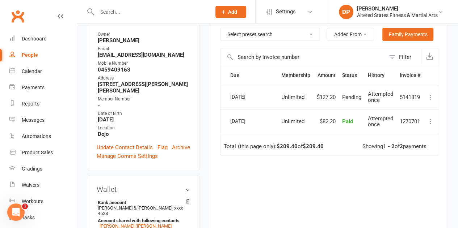
scroll to position [145, 0]
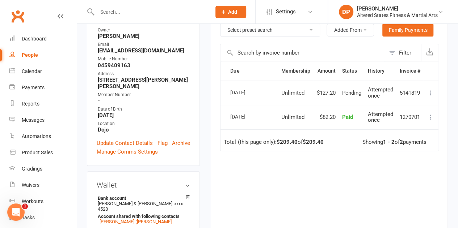
click at [429, 93] on icon at bounding box center [430, 92] width 7 height 7
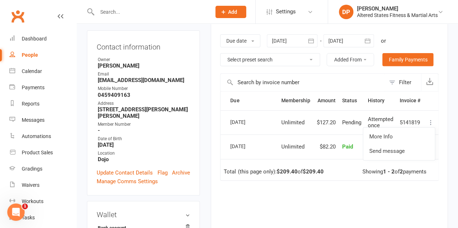
scroll to position [109, 0]
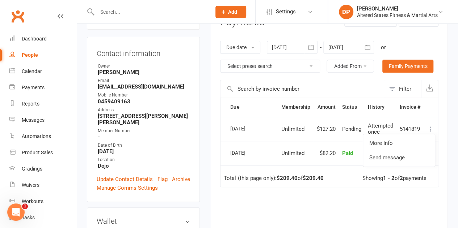
click at [369, 45] on icon "button" at bounding box center [366, 47] width 5 height 5
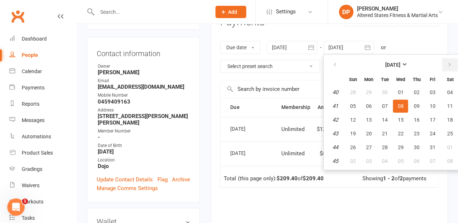
click at [447, 63] on icon "button" at bounding box center [449, 65] width 5 height 6
click at [431, 137] on button "26" at bounding box center [431, 133] width 15 height 13
type input "[DATE]"
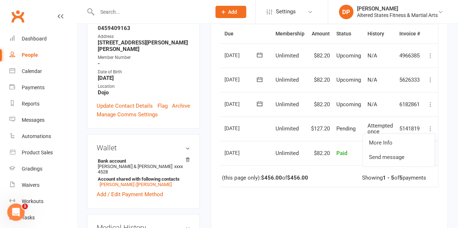
scroll to position [181, 0]
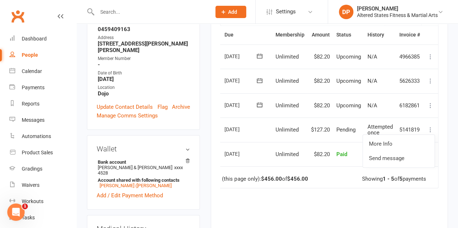
click at [340, 197] on div "Due Contact Membership Amount Status History Invoice # Select this [DATE] [PERS…" at bounding box center [329, 153] width 218 height 256
click at [428, 130] on icon at bounding box center [430, 129] width 7 height 7
click at [396, 200] on div "Due Contact Membership Amount Status History Invoice # Select this [DATE] [PERS…" at bounding box center [329, 153] width 218 height 256
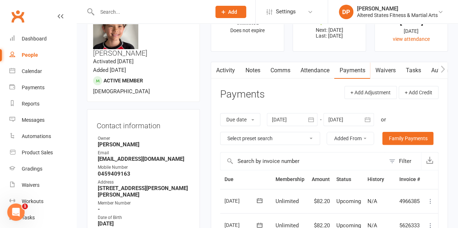
scroll to position [0, 0]
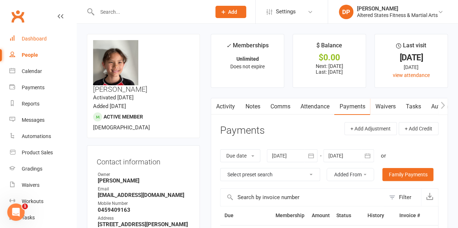
click at [22, 40] on div "Dashboard" at bounding box center [34, 39] width 25 height 6
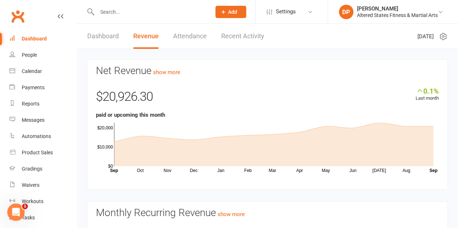
click at [97, 40] on link "Dashboard" at bounding box center [102, 36] width 31 height 25
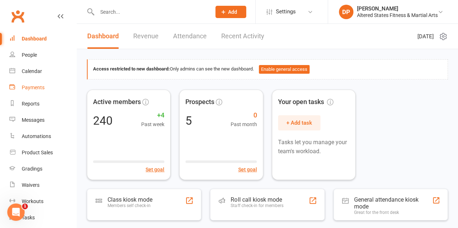
click at [28, 86] on div "Payments" at bounding box center [33, 88] width 23 height 6
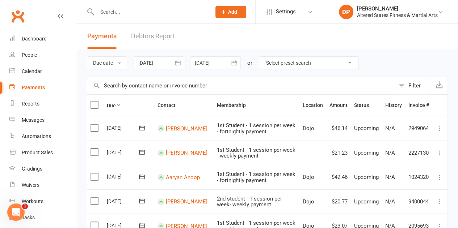
click at [181, 62] on icon "button" at bounding box center [177, 62] width 7 height 7
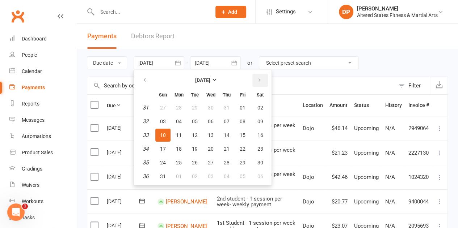
click at [261, 81] on icon "button" at bounding box center [259, 80] width 5 height 6
click at [210, 119] on span "10" at bounding box center [211, 122] width 6 height 6
type input "[DATE]"
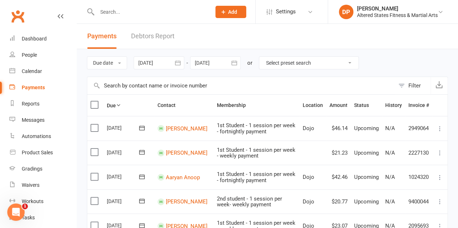
click at [235, 65] on icon "button" at bounding box center [233, 62] width 5 height 5
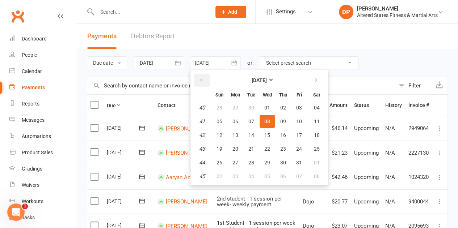
drag, startPoint x: 208, startPoint y: 82, endPoint x: 209, endPoint y: 89, distance: 7.3
click at [208, 83] on button "button" at bounding box center [202, 80] width 16 height 13
click at [249, 135] on button "16" at bounding box center [251, 135] width 15 height 13
type input "[DATE]"
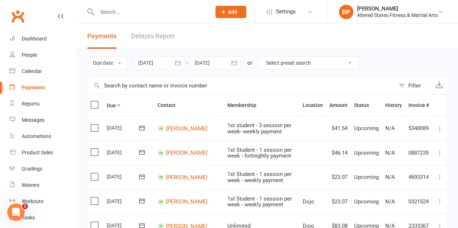
click at [175, 63] on icon "button" at bounding box center [177, 62] width 7 height 7
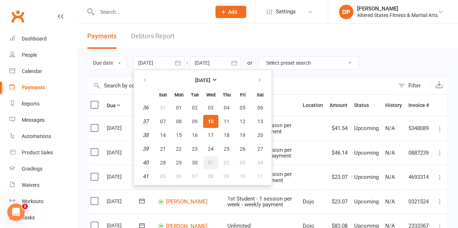
click at [212, 164] on span "01" at bounding box center [211, 163] width 6 height 6
type input "[DATE]"
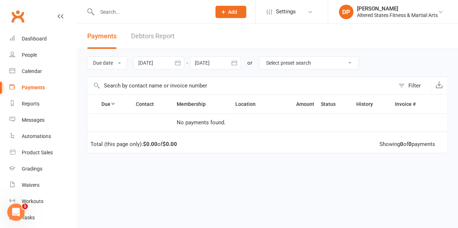
click at [234, 65] on icon "button" at bounding box center [234, 62] width 7 height 7
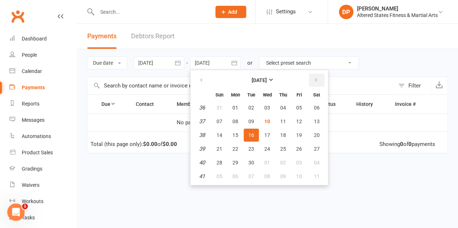
drag, startPoint x: 318, startPoint y: 80, endPoint x: 313, endPoint y: 94, distance: 15.1
click at [318, 82] on icon "button" at bounding box center [315, 80] width 5 height 6
click at [254, 163] on span "28" at bounding box center [251, 163] width 6 height 6
type input "[DATE]"
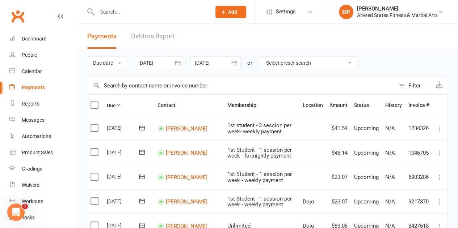
click at [179, 66] on icon "button" at bounding box center [177, 62] width 7 height 7
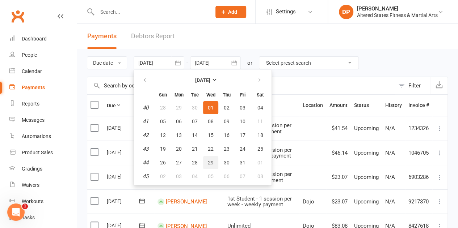
click at [210, 165] on button "29" at bounding box center [210, 162] width 15 height 13
type input "[DATE]"
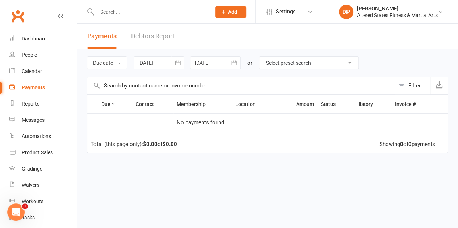
click at [234, 66] on icon "button" at bounding box center [234, 62] width 7 height 7
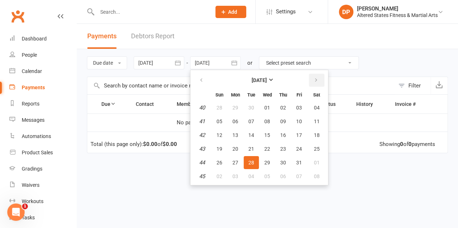
click at [315, 79] on icon "button" at bounding box center [315, 80] width 5 height 6
click at [254, 162] on span "25" at bounding box center [251, 163] width 6 height 6
type input "[DATE]"
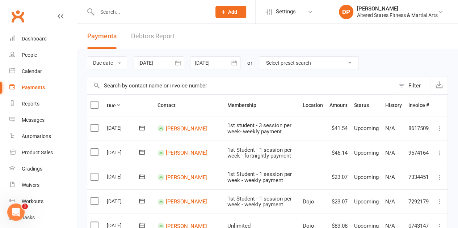
click at [177, 64] on icon "button" at bounding box center [177, 62] width 7 height 7
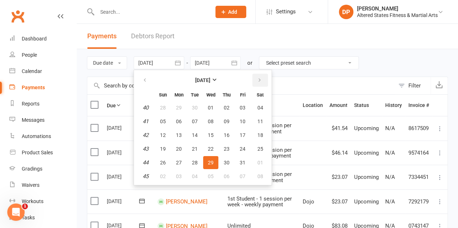
click at [256, 83] on button "button" at bounding box center [260, 80] width 16 height 13
click at [215, 164] on button "26" at bounding box center [210, 162] width 15 height 13
type input "[DATE]"
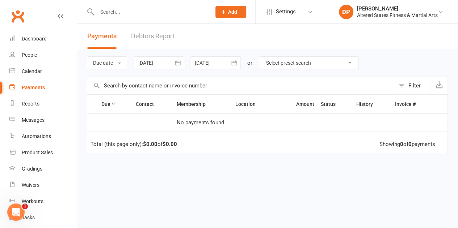
click at [234, 69] on div "Due date Due date Date paid Date failed Date settled [DATE] [DATE] Sun Mon Tue …" at bounding box center [267, 63] width 361 height 28
click at [233, 63] on icon "button" at bounding box center [233, 62] width 5 height 5
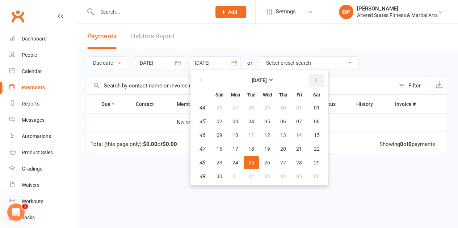
click at [313, 80] on button "button" at bounding box center [317, 80] width 16 height 13
click at [255, 165] on button "30" at bounding box center [251, 162] width 15 height 13
type input "[DATE]"
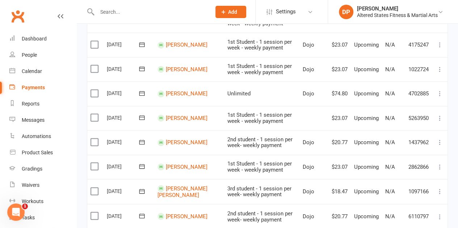
scroll to position [362, 0]
